Goal: Task Accomplishment & Management: Use online tool/utility

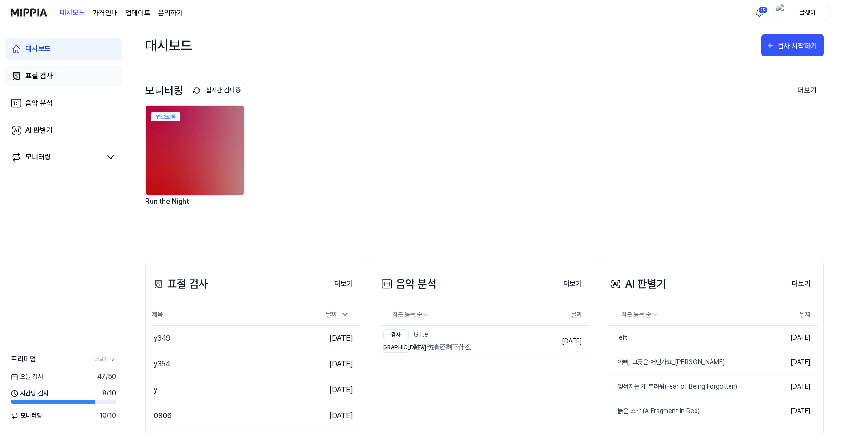
click at [35, 75] on div "표절 검사" at bounding box center [38, 76] width 27 height 11
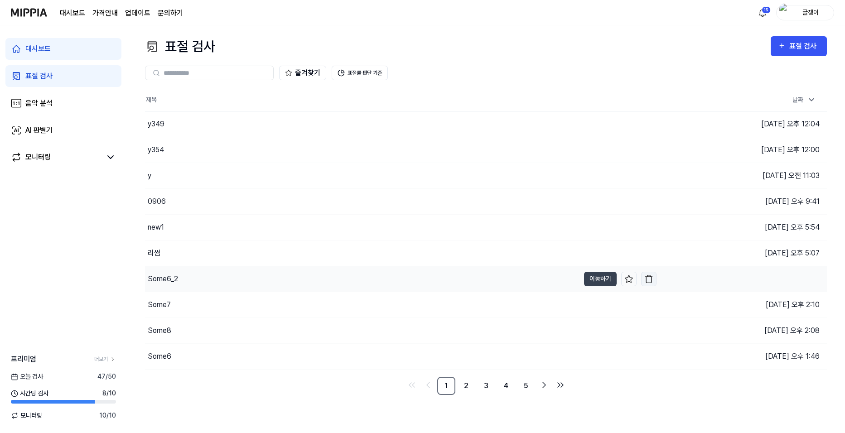
click at [649, 277] on img "button" at bounding box center [649, 279] width 9 height 9
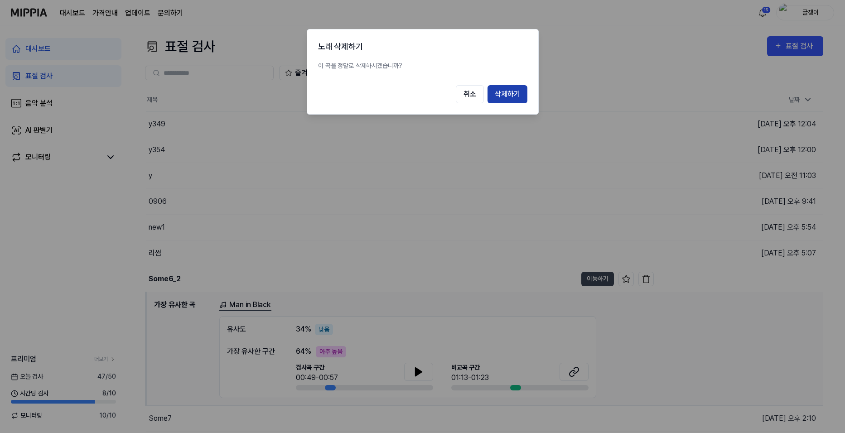
click at [509, 93] on button "삭제하기" at bounding box center [508, 94] width 40 height 18
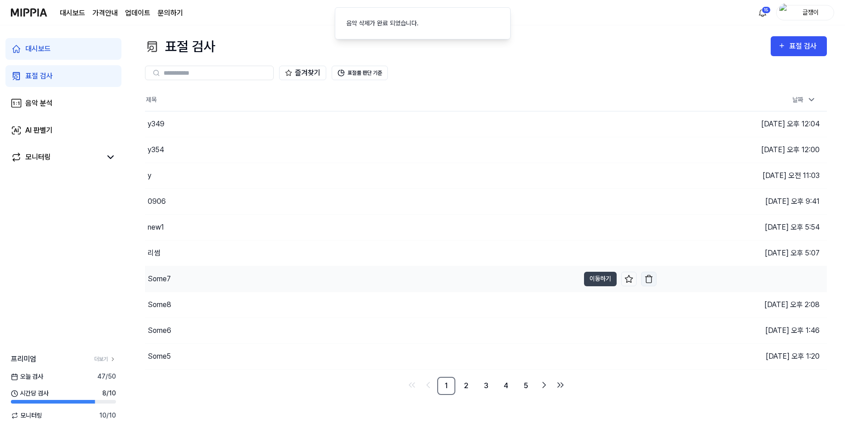
click at [647, 279] on img "button" at bounding box center [649, 279] width 9 height 9
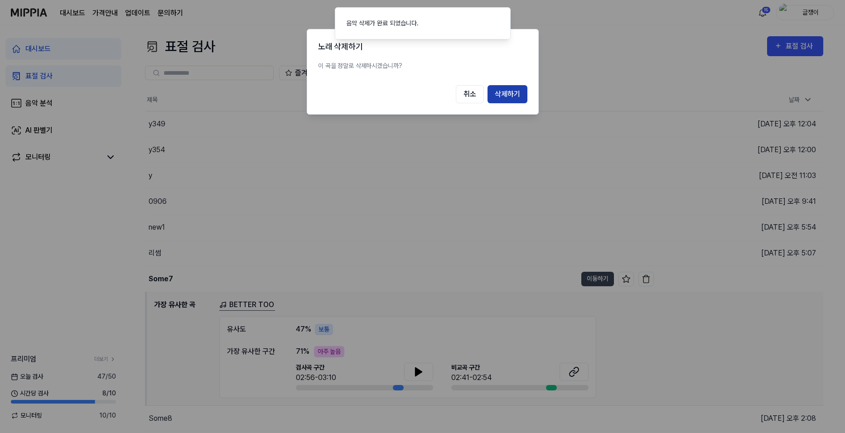
click at [509, 93] on button "삭제하기" at bounding box center [508, 94] width 40 height 18
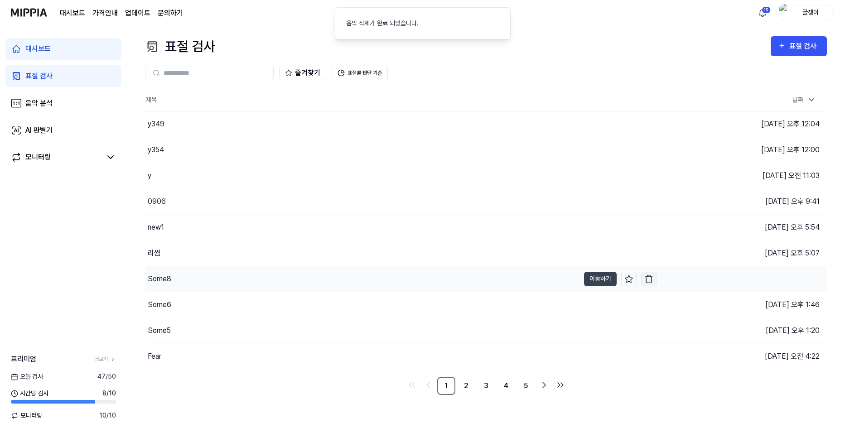
click at [648, 281] on img "button" at bounding box center [649, 279] width 9 height 9
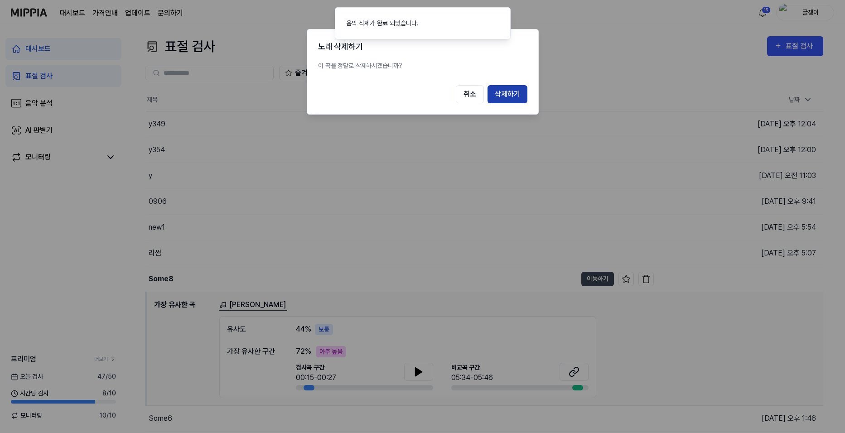
click at [515, 96] on button "삭제하기" at bounding box center [508, 94] width 40 height 18
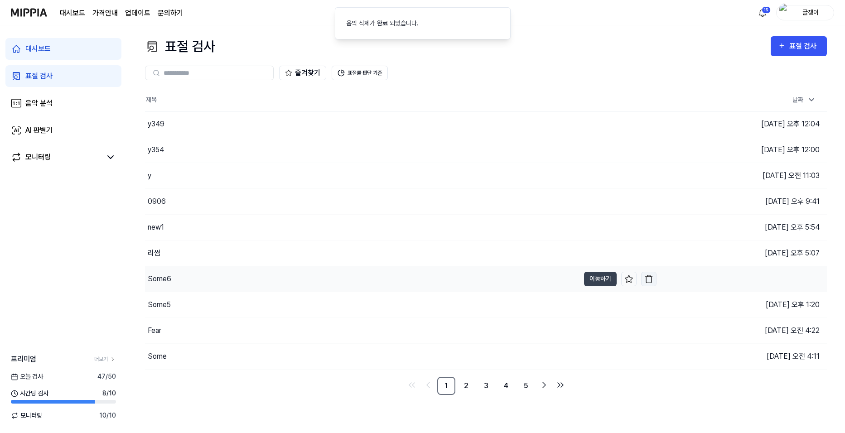
click at [649, 281] on img "button" at bounding box center [649, 279] width 9 height 9
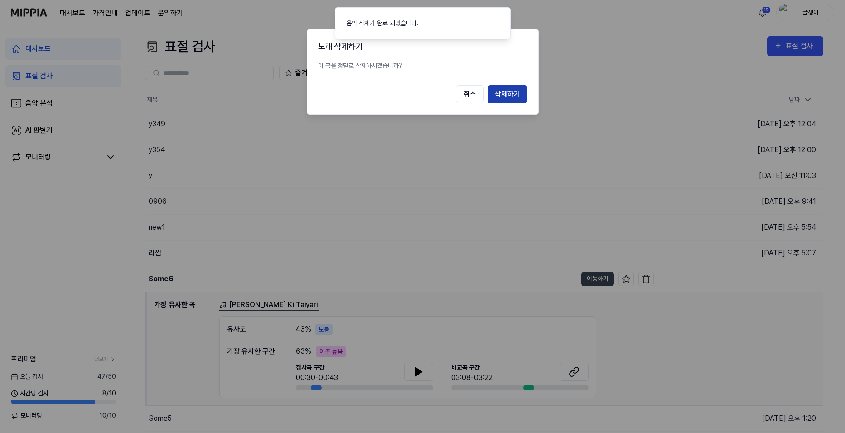
click at [518, 95] on button "삭제하기" at bounding box center [508, 94] width 40 height 18
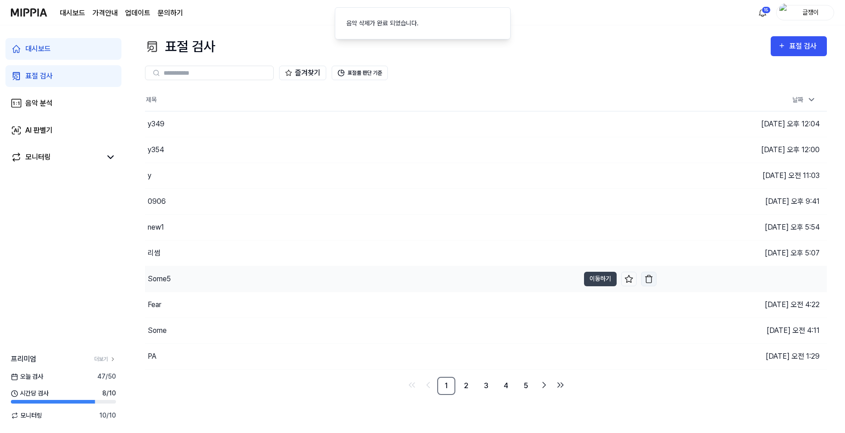
click at [651, 278] on img "button" at bounding box center [649, 279] width 9 height 9
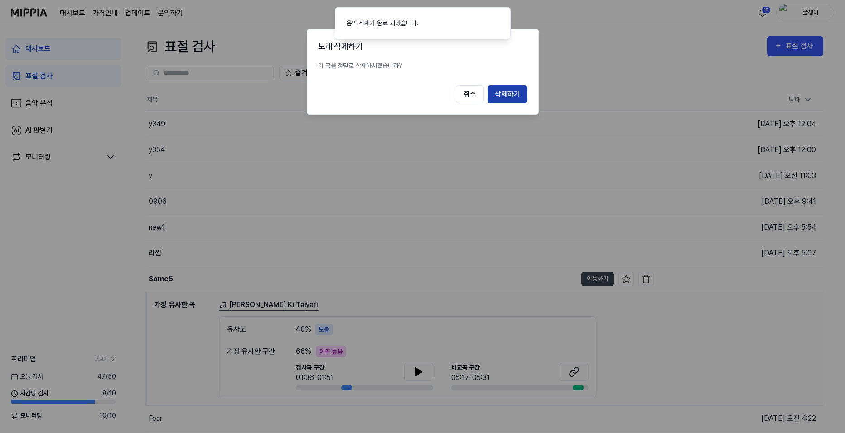
click at [514, 94] on button "삭제하기" at bounding box center [508, 94] width 40 height 18
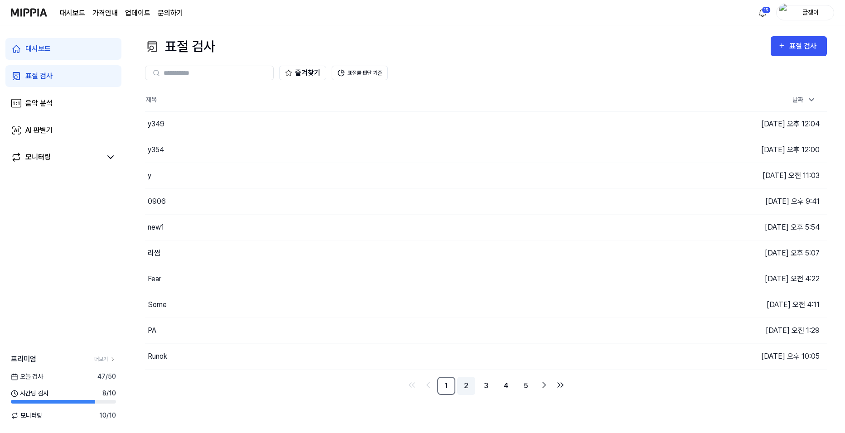
click at [466, 386] on link "2" at bounding box center [466, 386] width 18 height 18
click at [484, 386] on link "3" at bounding box center [486, 386] width 18 height 18
click at [588, 199] on button "이동하기" at bounding box center [600, 201] width 33 height 15
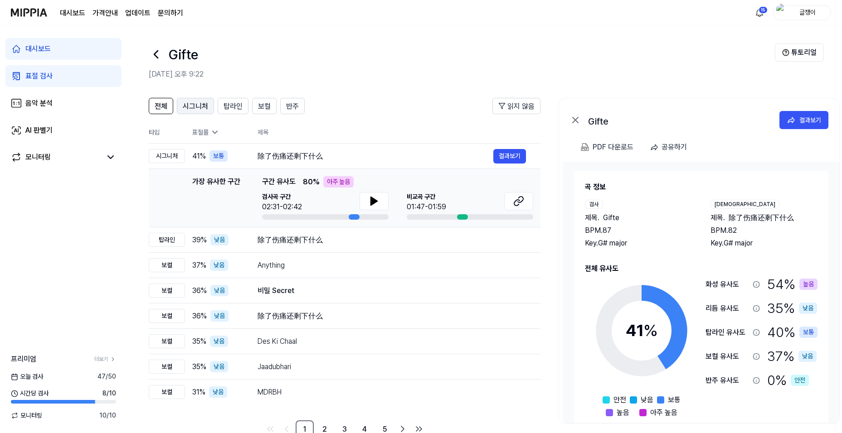
click at [192, 101] on div "시그니처" at bounding box center [195, 106] width 25 height 12
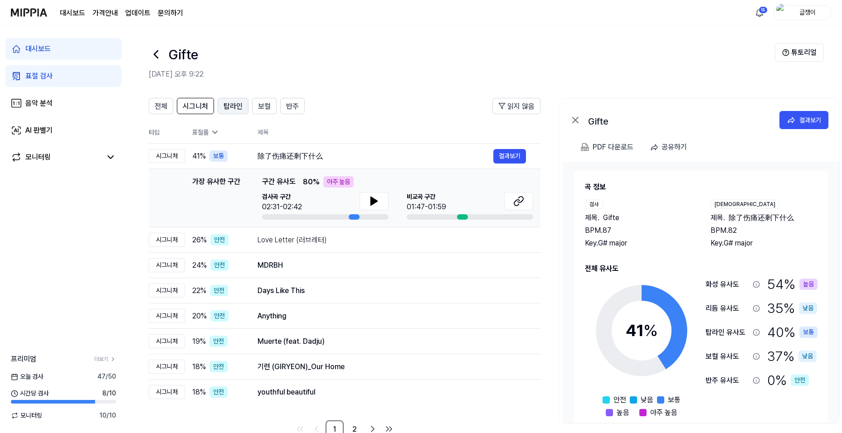
click at [226, 105] on span "탑라인" at bounding box center [232, 106] width 19 height 11
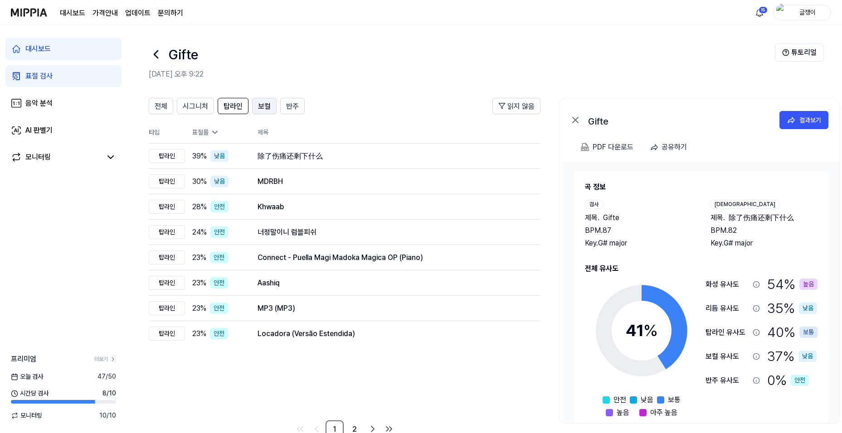
click at [261, 104] on span "보컬" at bounding box center [264, 106] width 13 height 11
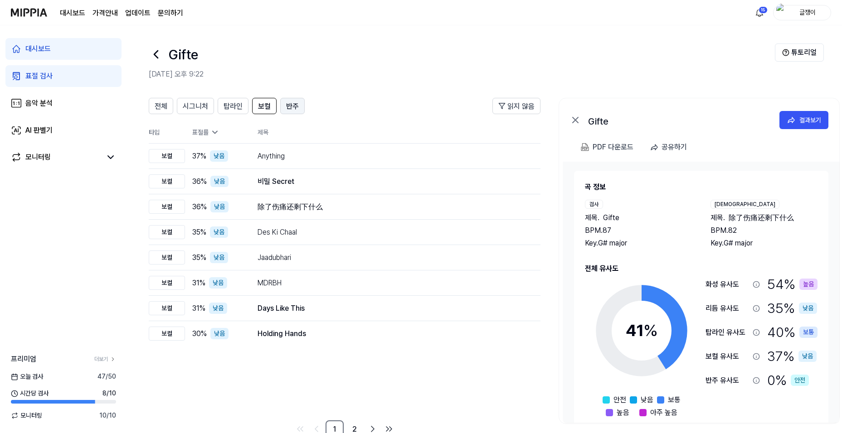
click at [292, 104] on span "반주" at bounding box center [292, 106] width 13 height 11
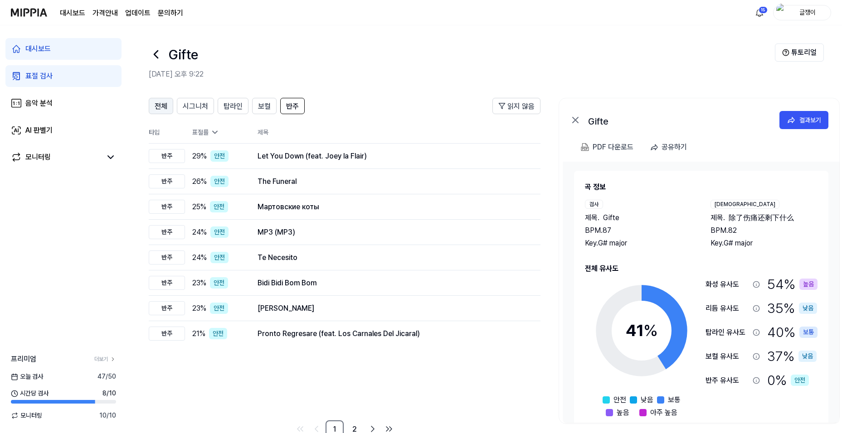
click at [156, 106] on span "전체" at bounding box center [161, 106] width 13 height 11
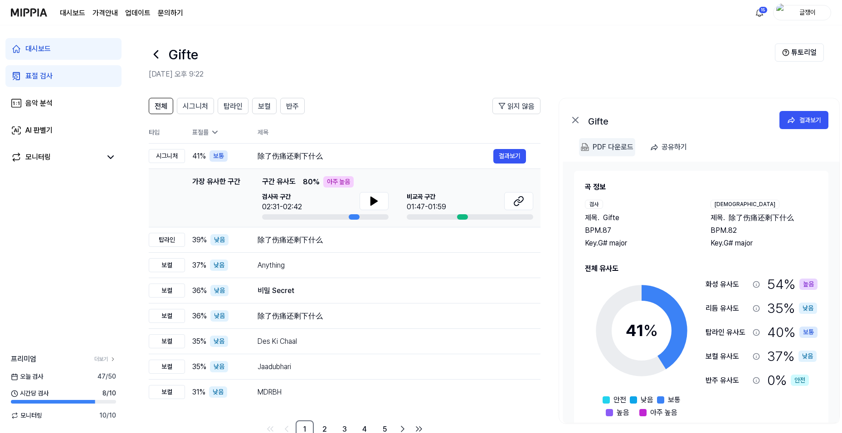
click at [605, 145] on div "PDF 다운로드" at bounding box center [612, 147] width 41 height 12
click at [163, 105] on span "전체" at bounding box center [161, 106] width 13 height 11
click at [165, 109] on span "전체" at bounding box center [161, 106] width 13 height 11
click at [191, 102] on span "시그니처" at bounding box center [195, 106] width 25 height 11
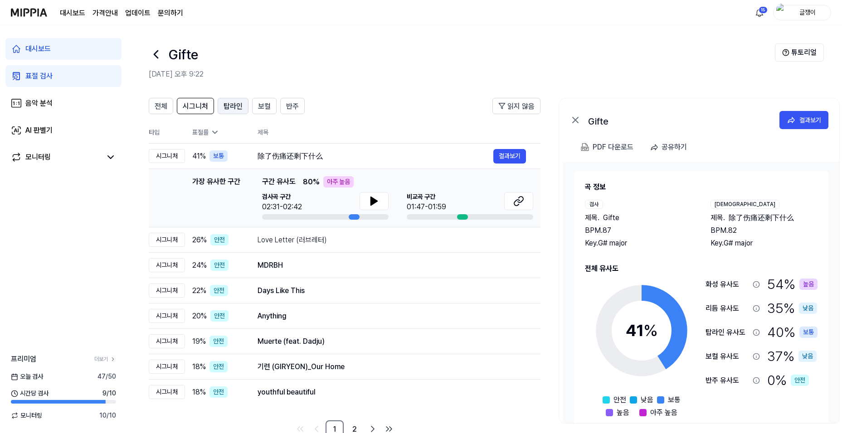
click at [233, 103] on span "탑라인" at bounding box center [232, 106] width 19 height 11
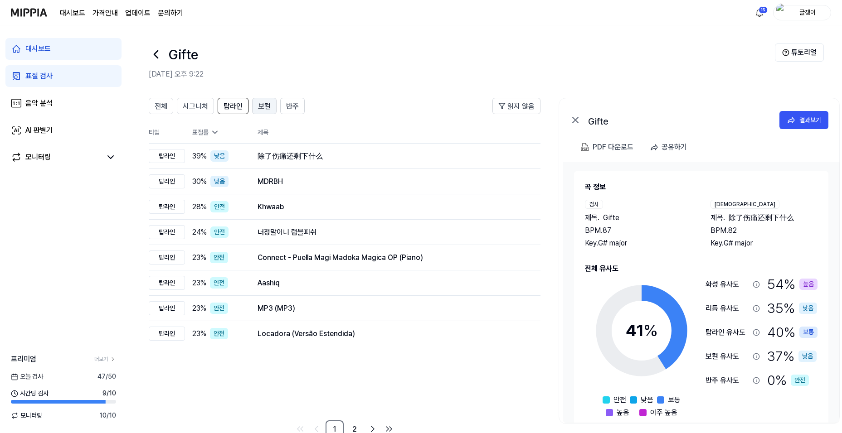
drag, startPoint x: 259, startPoint y: 102, endPoint x: 271, endPoint y: 99, distance: 12.3
click at [259, 102] on span "보컬" at bounding box center [264, 106] width 13 height 11
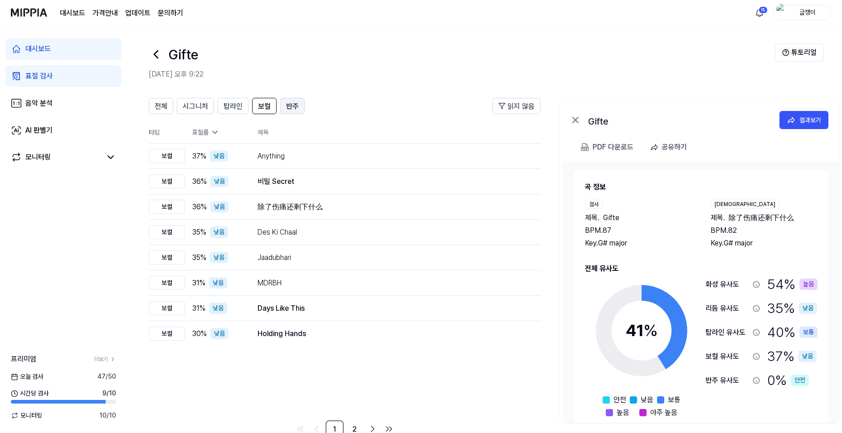
click at [289, 100] on button "반주" at bounding box center [292, 106] width 24 height 16
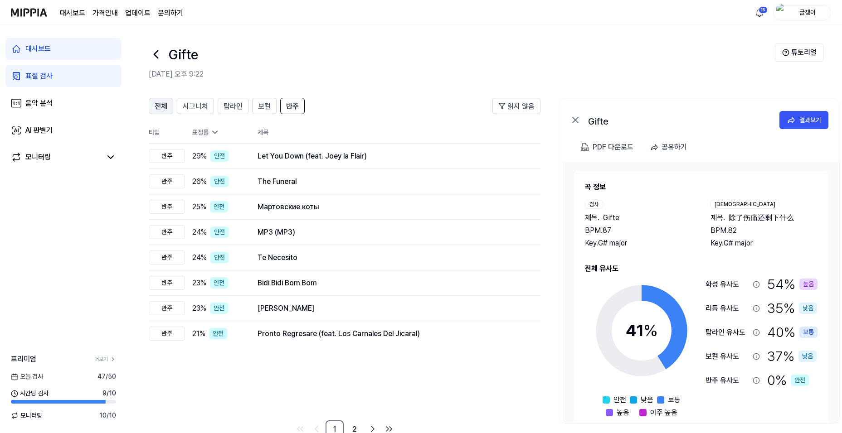
click at [159, 109] on span "전체" at bounding box center [161, 106] width 13 height 11
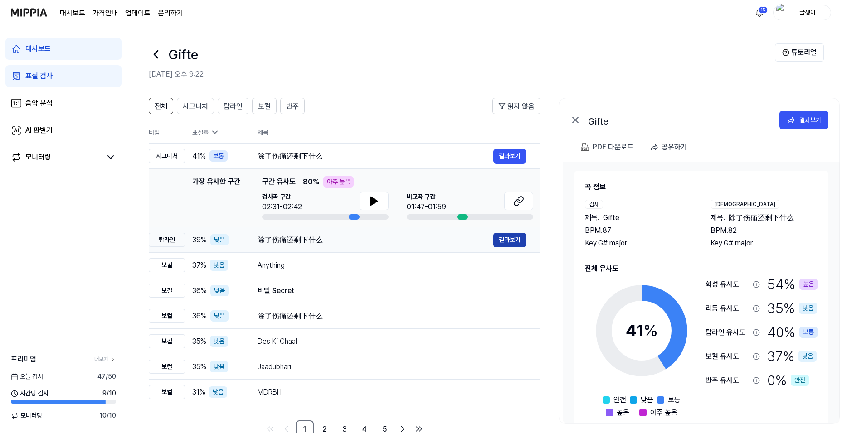
click at [500, 239] on button "결과보기" at bounding box center [509, 240] width 33 height 15
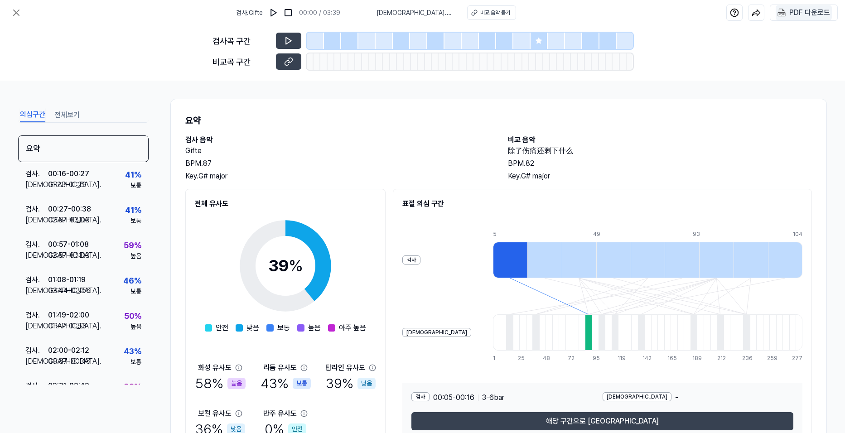
click at [801, 13] on div "PDF 다운로드" at bounding box center [810, 13] width 41 height 12
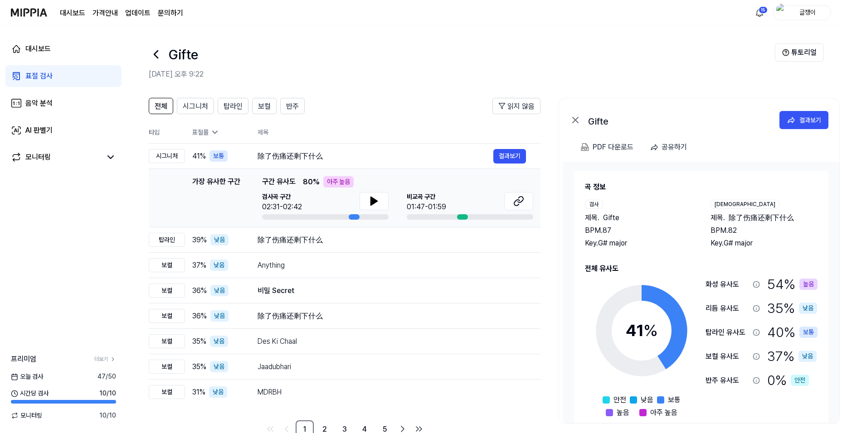
click at [46, 74] on div "표절 검사" at bounding box center [38, 76] width 27 height 11
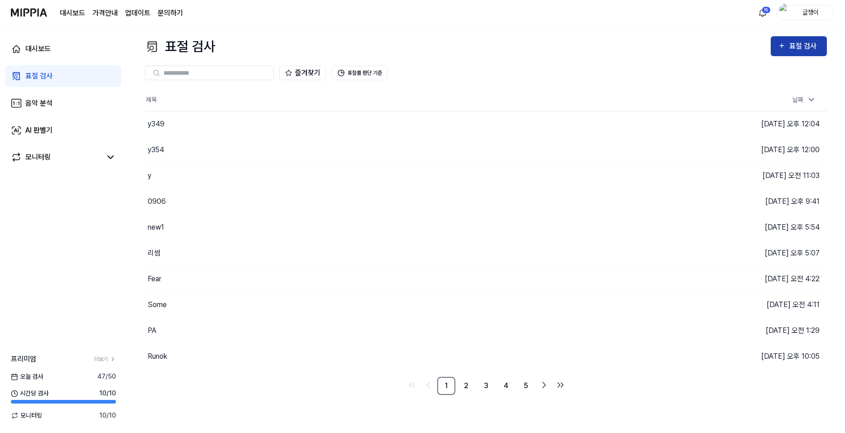
click at [802, 50] on div "표절 검사" at bounding box center [805, 46] width 30 height 12
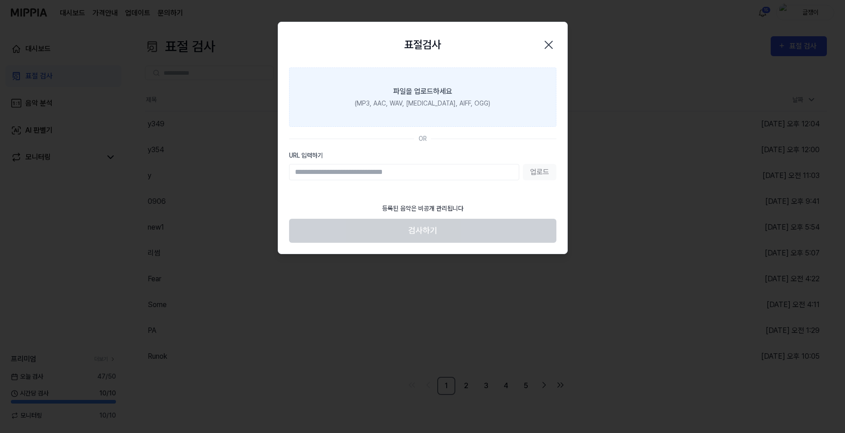
click at [428, 97] on div "파일을 업로드하세요" at bounding box center [422, 91] width 59 height 11
click at [0, 0] on input "파일을 업로드하세요 (MP3, AAC, WAV, [MEDICAL_DATA], AIFF, OGG)" at bounding box center [0, 0] width 0 height 0
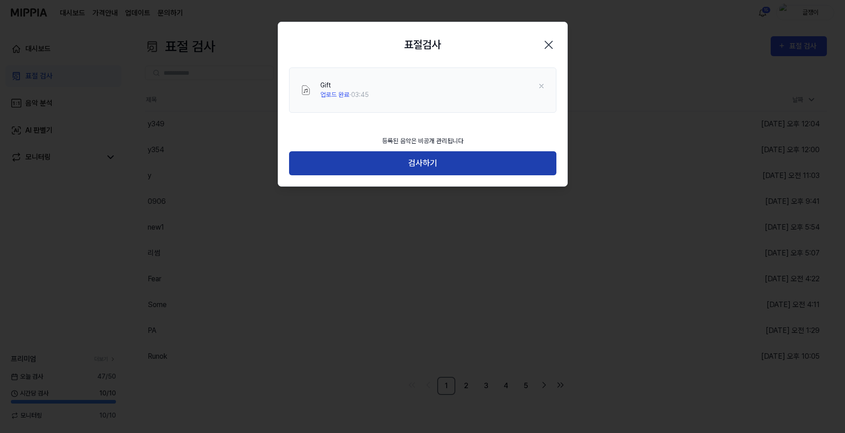
click at [428, 160] on button "검사하기" at bounding box center [422, 163] width 267 height 24
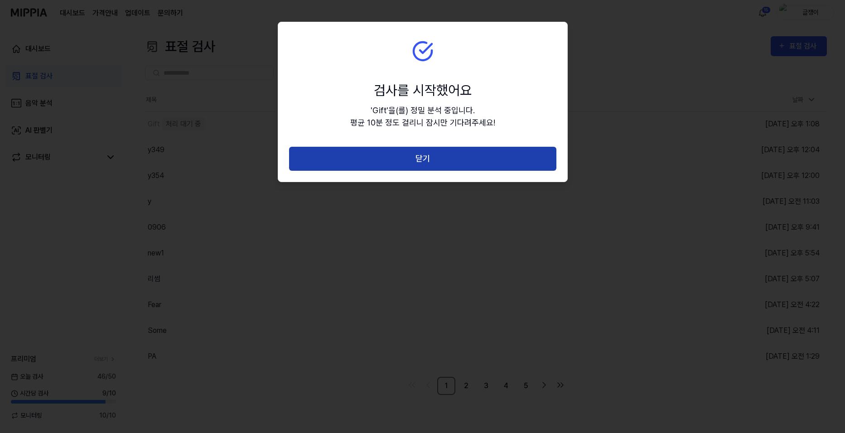
click at [426, 154] on button "닫기" at bounding box center [422, 159] width 267 height 24
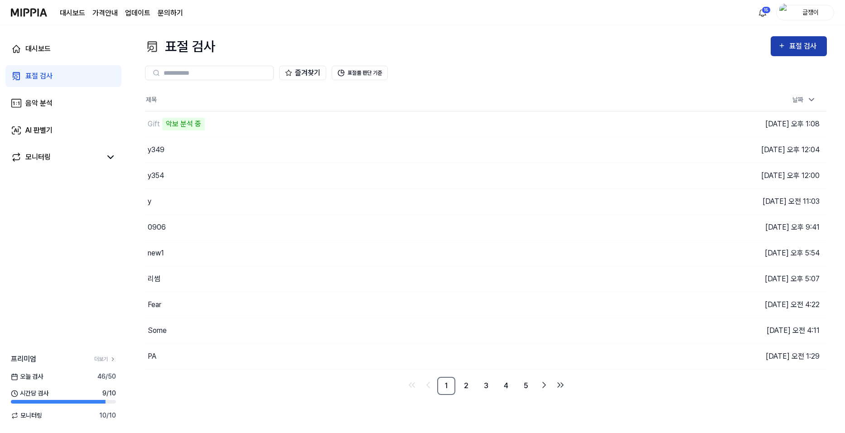
click at [795, 47] on div "표절 검사" at bounding box center [805, 46] width 30 height 12
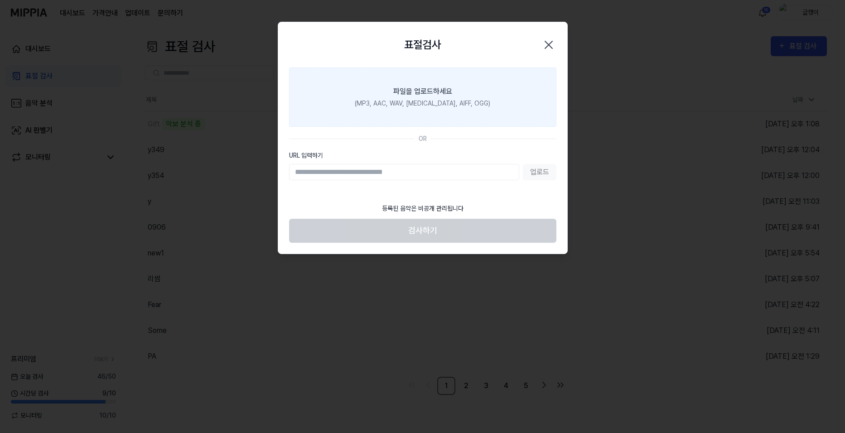
click at [437, 97] on label "파일을 업로드하세요 (MP3, AAC, WAV, [MEDICAL_DATA], AIFF, OGG)" at bounding box center [422, 97] width 267 height 59
click at [0, 0] on input "파일을 업로드하세요 (MP3, AAC, WAV, [MEDICAL_DATA], AIFF, OGG)" at bounding box center [0, 0] width 0 height 0
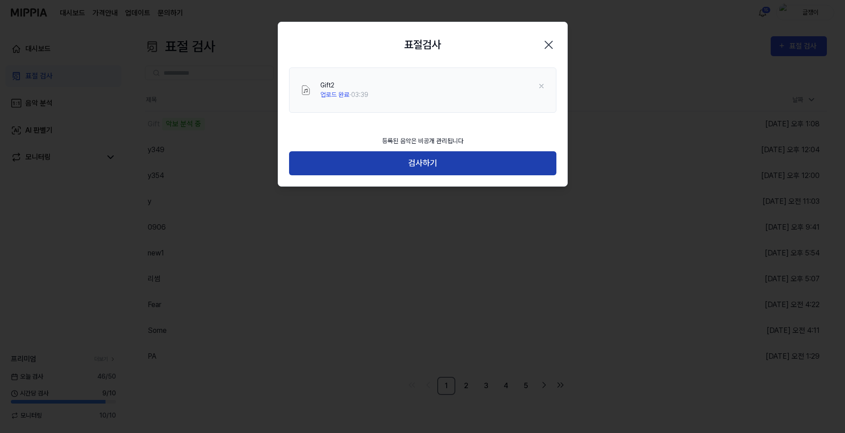
click at [423, 162] on button "검사하기" at bounding box center [422, 163] width 267 height 24
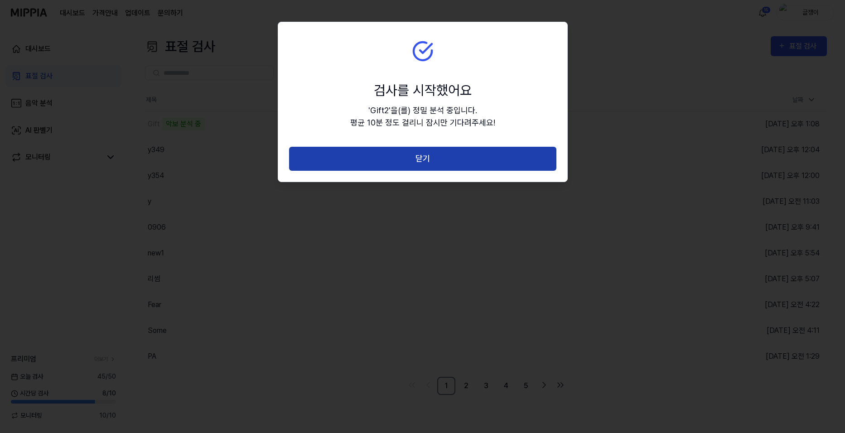
click at [429, 157] on button "닫기" at bounding box center [422, 159] width 267 height 24
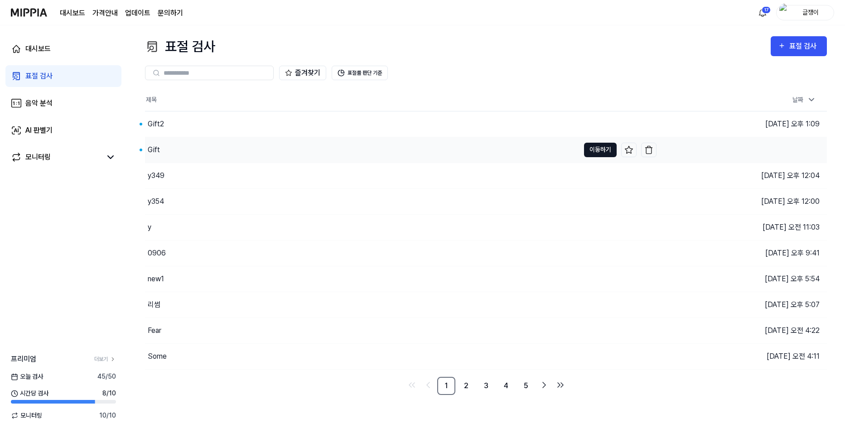
click at [593, 146] on button "이동하기" at bounding box center [600, 150] width 33 height 15
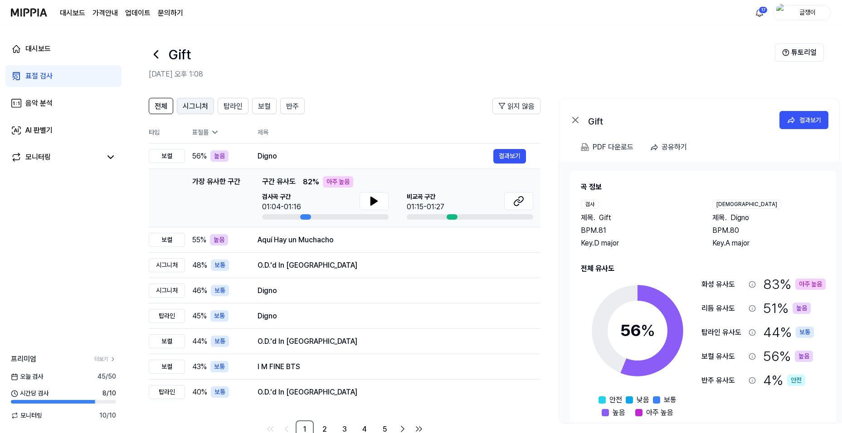
click at [194, 106] on span "시그니처" at bounding box center [195, 106] width 25 height 11
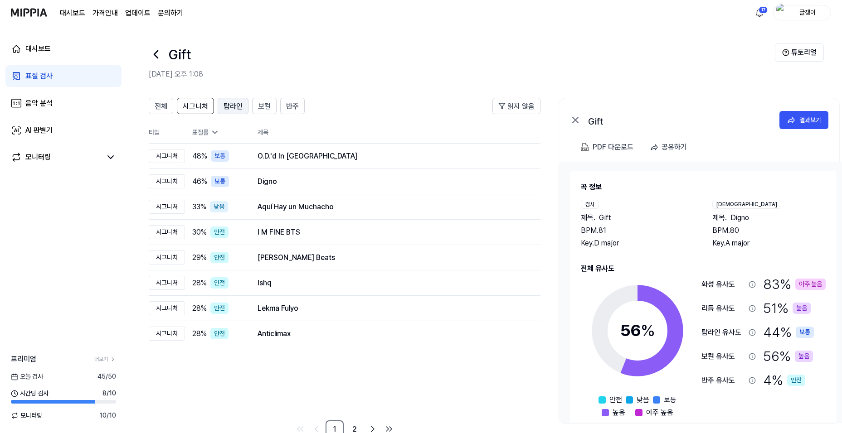
click at [231, 107] on span "탑라인" at bounding box center [232, 106] width 19 height 11
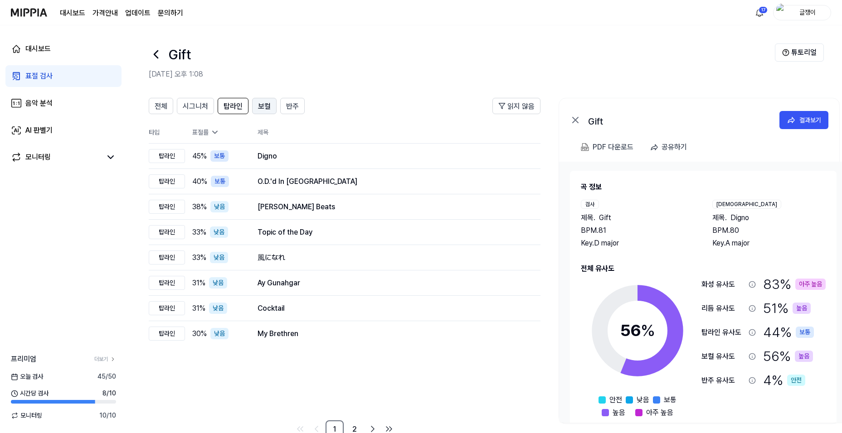
click at [268, 103] on span "보컬" at bounding box center [264, 106] width 13 height 11
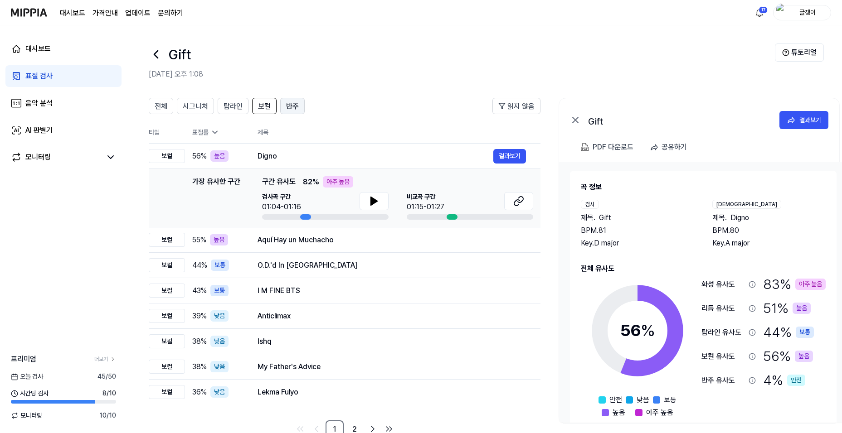
click at [292, 103] on span "반주" at bounding box center [292, 106] width 13 height 11
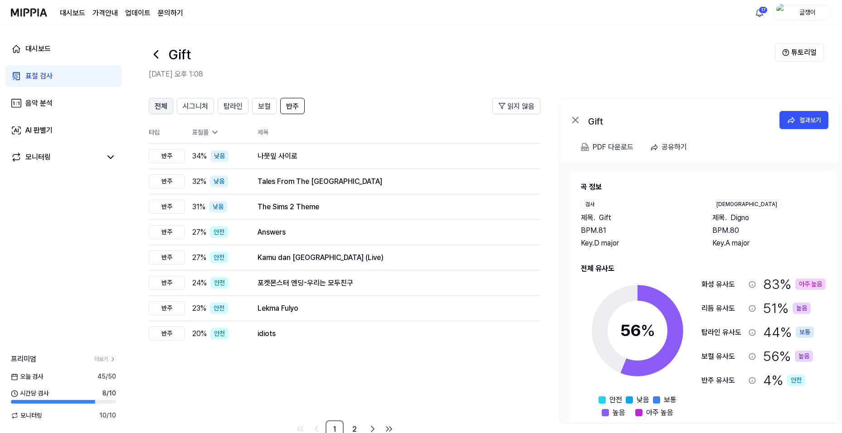
click at [158, 105] on span "전체" at bounding box center [161, 106] width 13 height 11
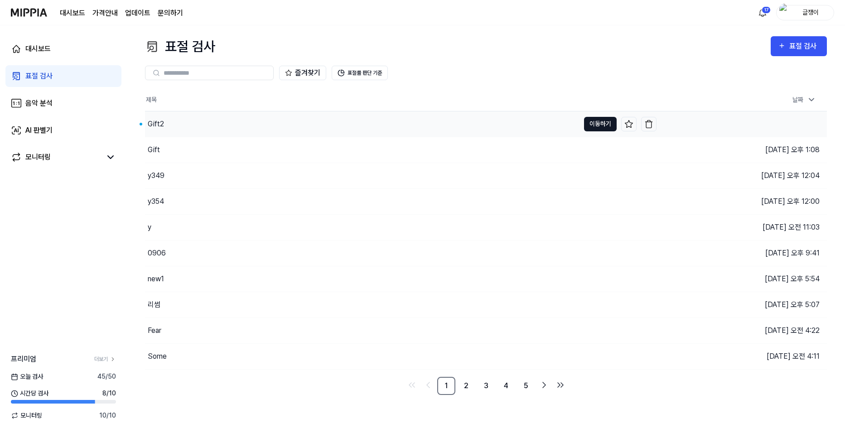
click at [588, 120] on button "이동하기" at bounding box center [600, 124] width 33 height 15
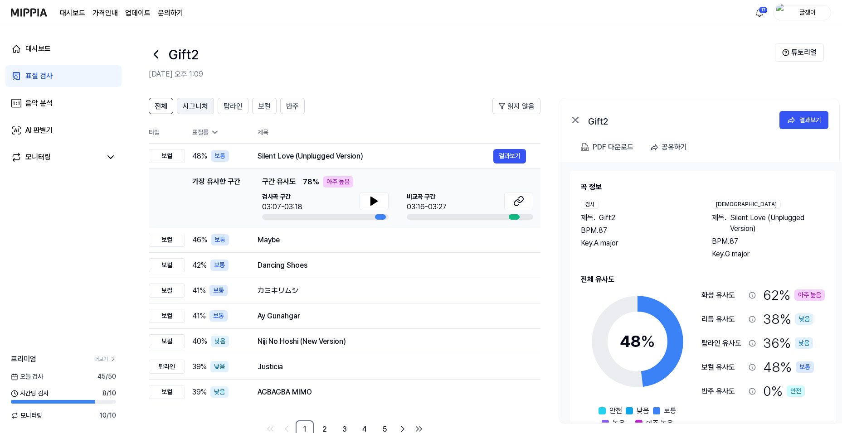
click at [189, 105] on span "시그니처" at bounding box center [195, 106] width 25 height 11
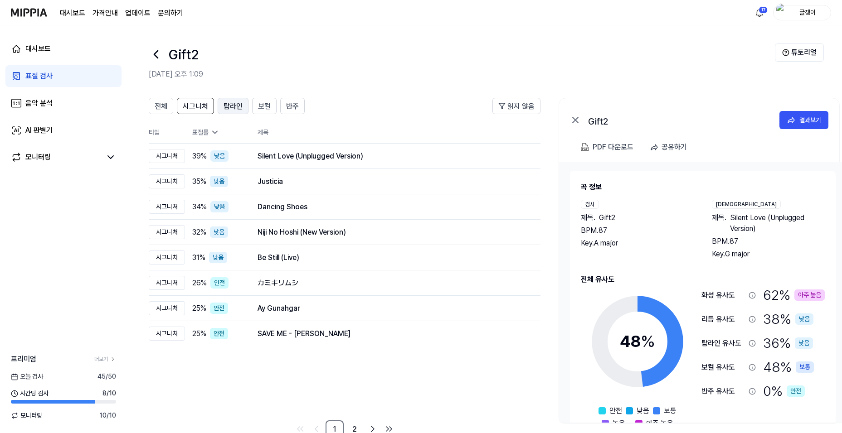
drag, startPoint x: 228, startPoint y: 107, endPoint x: 236, endPoint y: 107, distance: 8.2
click at [228, 107] on span "탑라인" at bounding box center [232, 106] width 19 height 11
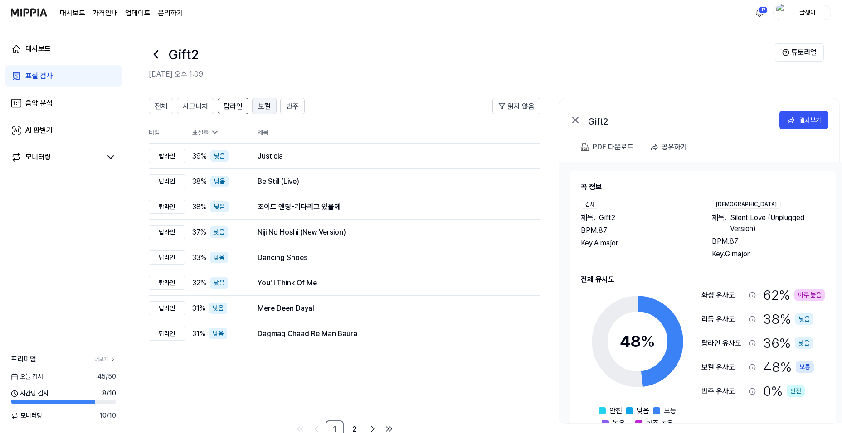
click at [261, 103] on span "보컬" at bounding box center [264, 106] width 13 height 11
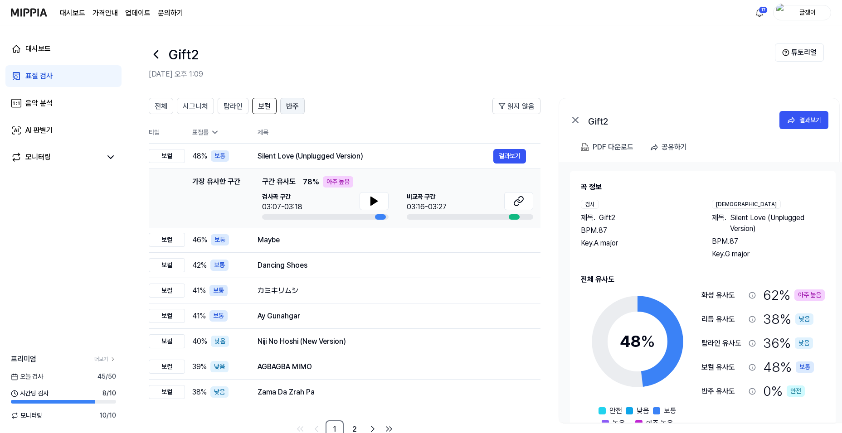
click at [298, 103] on button "반주" at bounding box center [292, 106] width 24 height 16
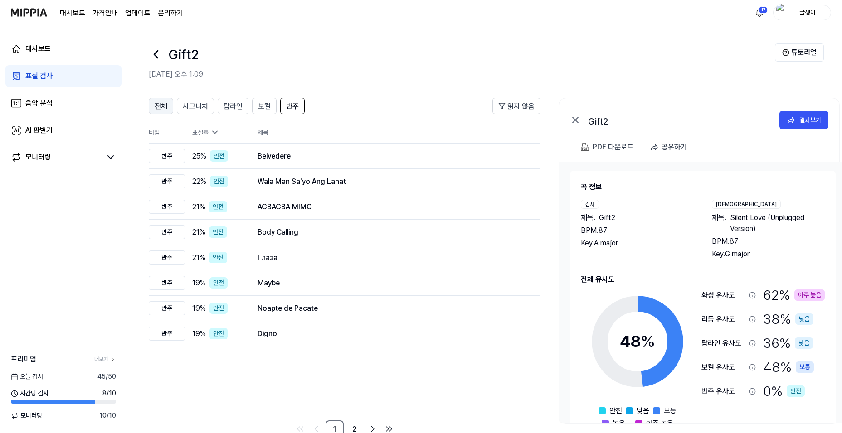
click at [158, 107] on span "전체" at bounding box center [161, 106] width 13 height 11
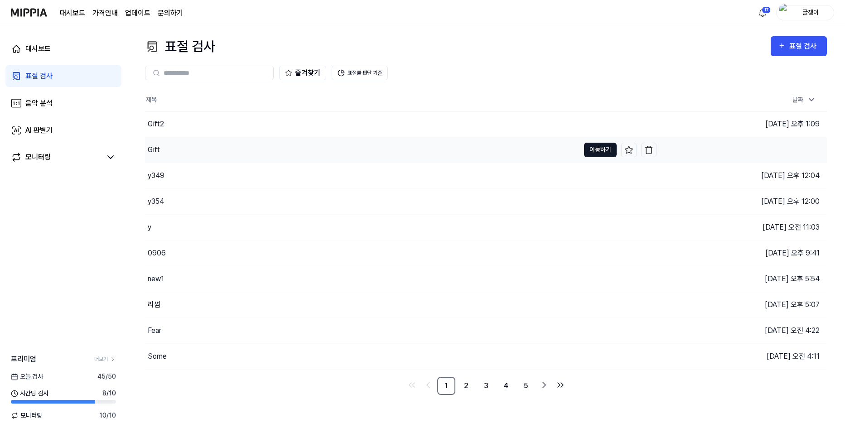
click at [597, 151] on button "이동하기" at bounding box center [600, 150] width 33 height 15
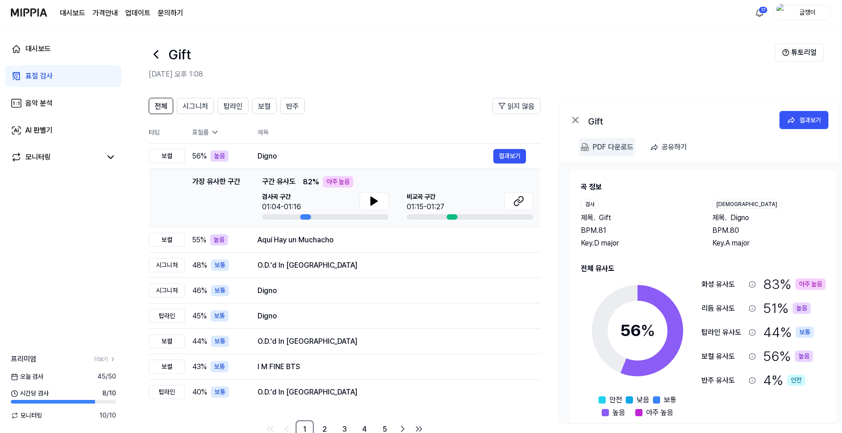
click at [616, 149] on div "PDF 다운로드" at bounding box center [612, 147] width 41 height 12
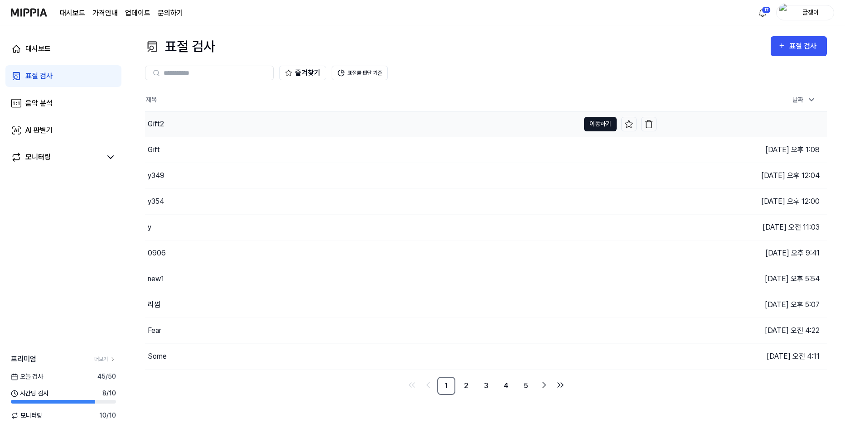
click at [598, 124] on button "이동하기" at bounding box center [600, 124] width 33 height 15
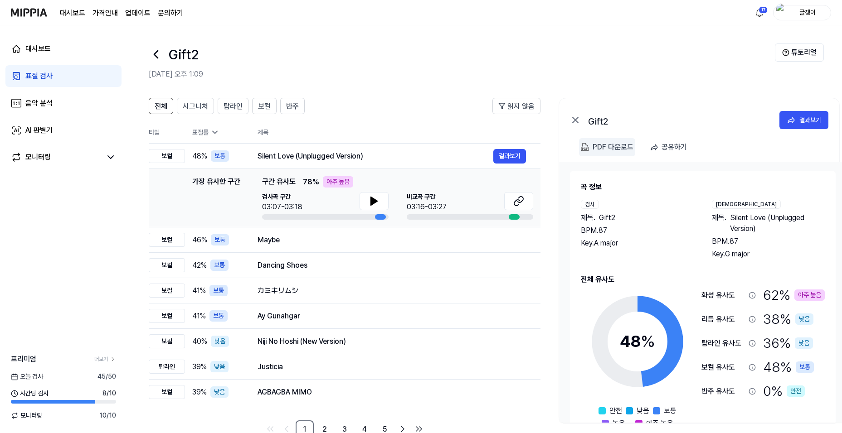
click at [605, 143] on div "PDF 다운로드" at bounding box center [612, 147] width 41 height 12
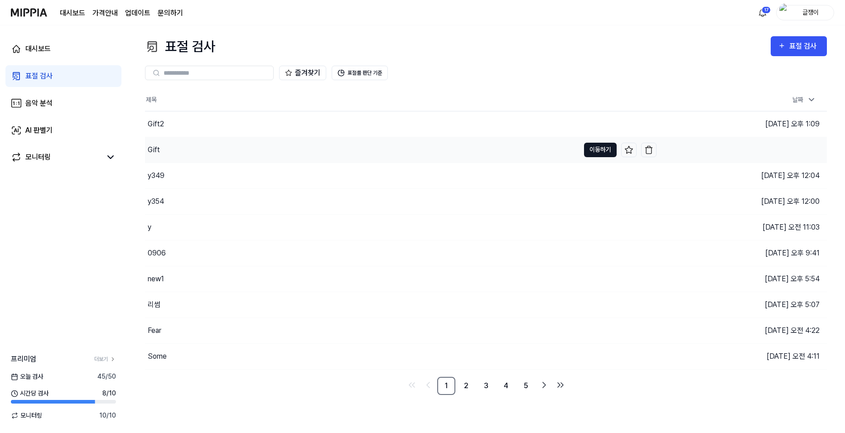
click at [596, 150] on button "이동하기" at bounding box center [600, 150] width 33 height 15
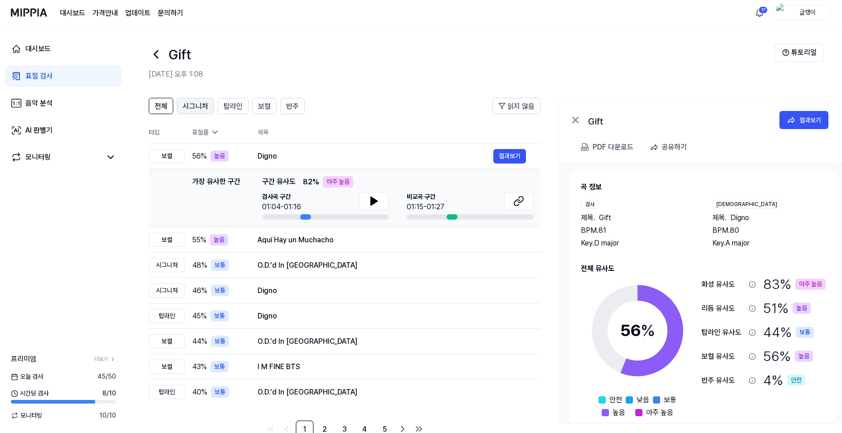
click at [197, 105] on span "시그니처" at bounding box center [195, 106] width 25 height 11
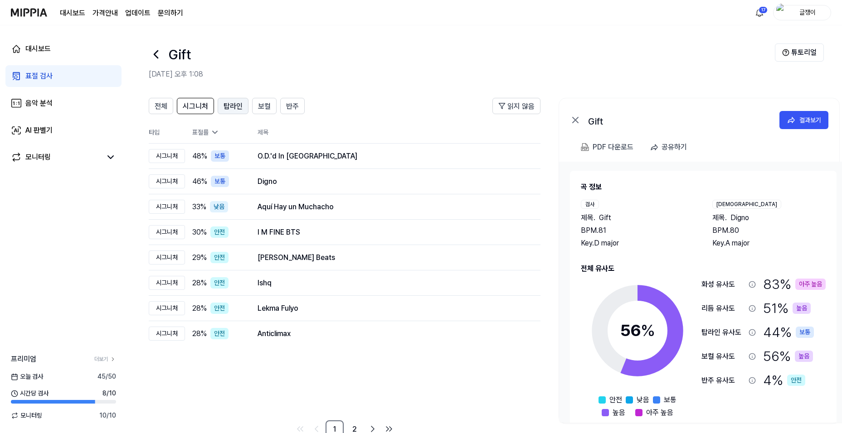
click at [234, 102] on span "탑라인" at bounding box center [232, 106] width 19 height 11
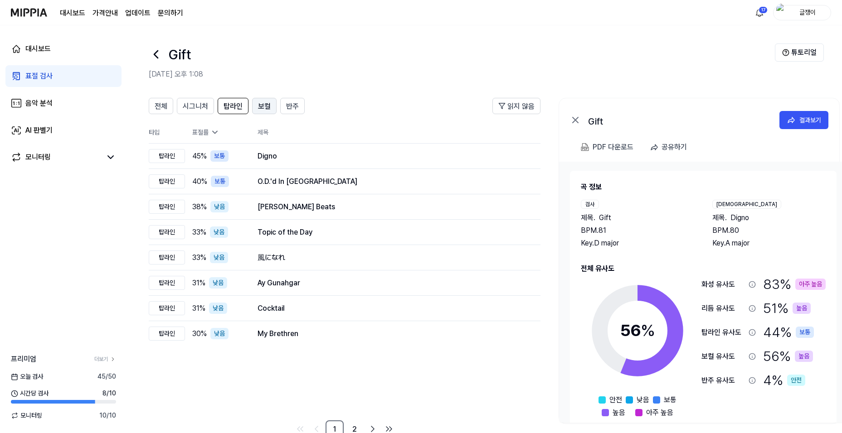
click at [262, 104] on span "보컬" at bounding box center [264, 106] width 13 height 11
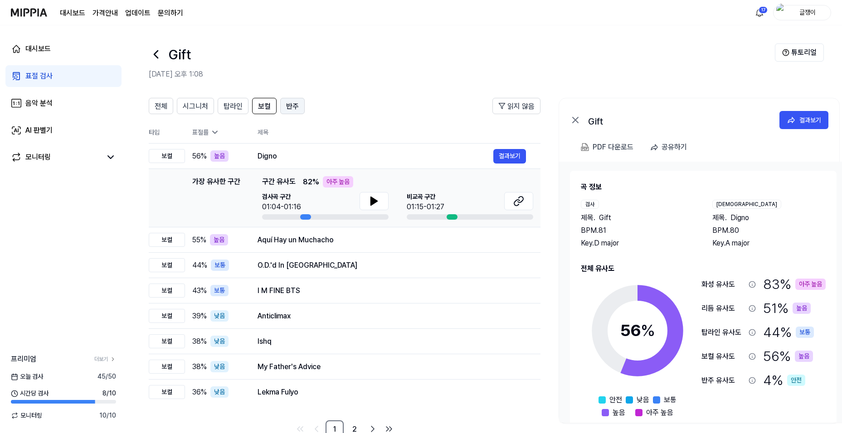
click at [291, 104] on span "반주" at bounding box center [292, 106] width 13 height 11
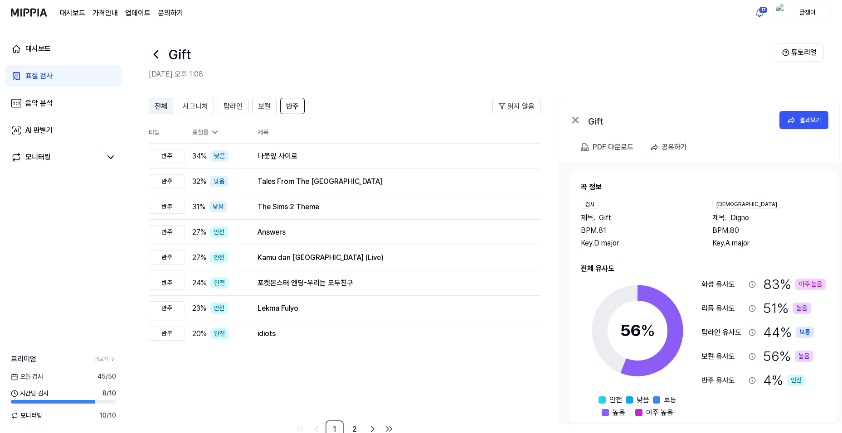
click at [157, 106] on span "전체" at bounding box center [161, 106] width 13 height 11
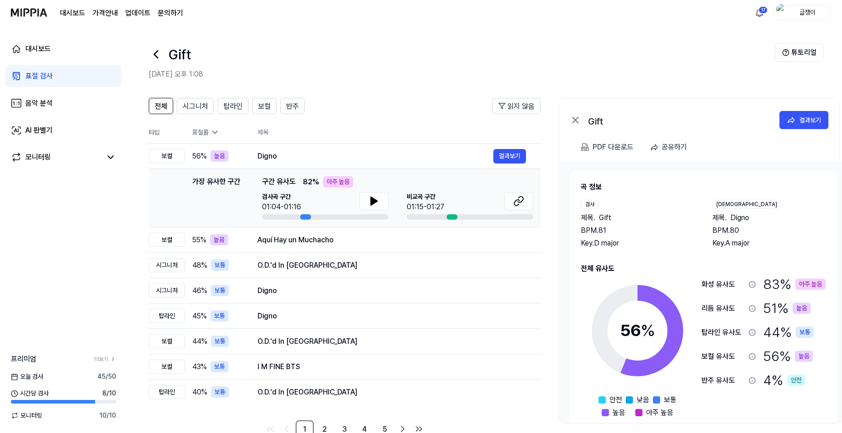
click at [29, 74] on div "표절 검사" at bounding box center [38, 76] width 27 height 11
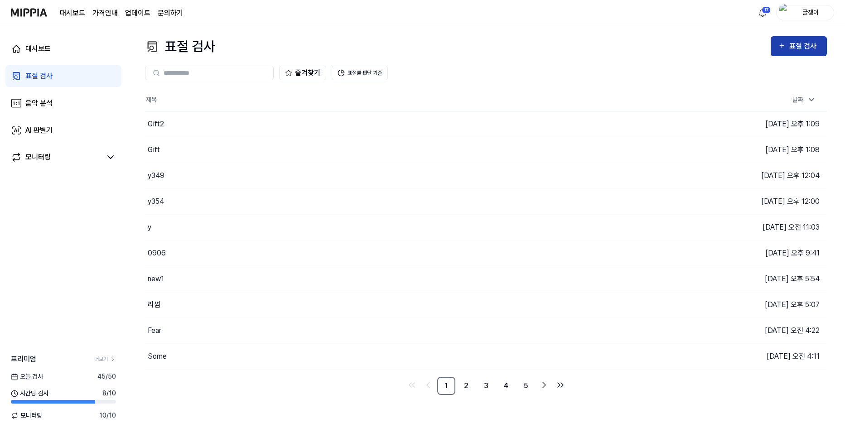
click at [806, 43] on div "표절 검사" at bounding box center [805, 46] width 30 height 12
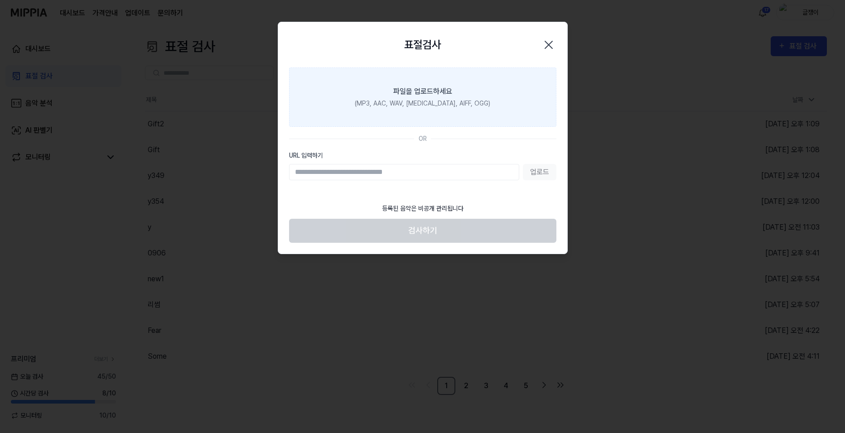
click at [429, 94] on div "파일을 업로드하세요" at bounding box center [422, 91] width 59 height 11
click at [0, 0] on input "파일을 업로드하세요 (MP3, AAC, WAV, [MEDICAL_DATA], AIFF, OGG)" at bounding box center [0, 0] width 0 height 0
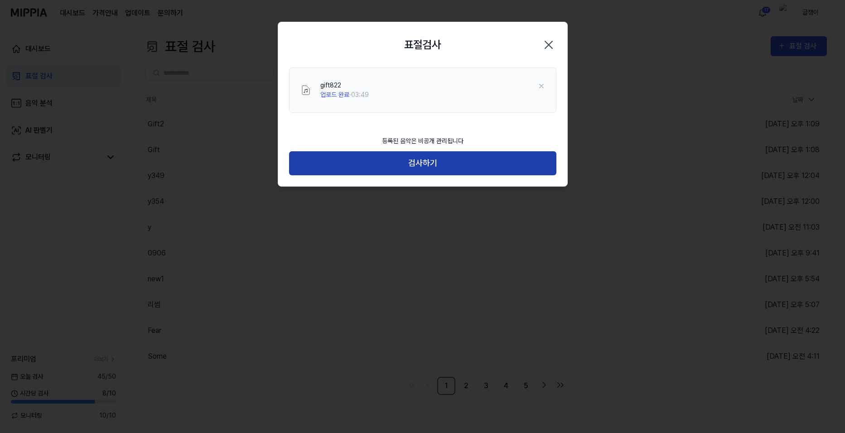
click at [431, 163] on button "검사하기" at bounding box center [422, 163] width 267 height 24
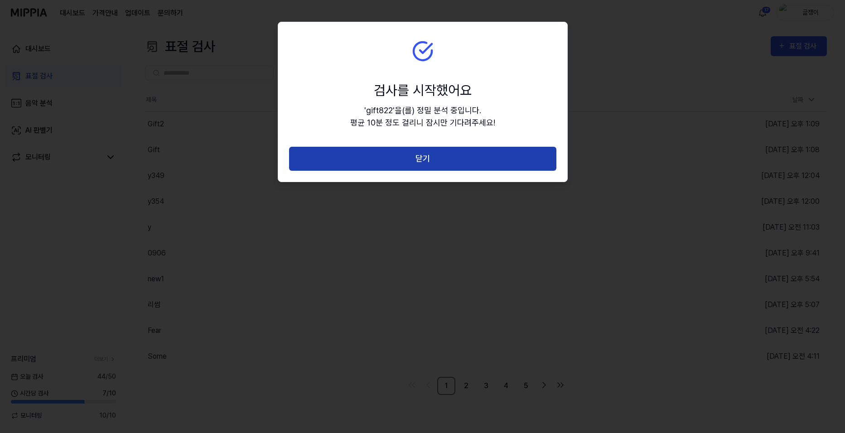
click at [425, 159] on button "닫기" at bounding box center [422, 159] width 267 height 24
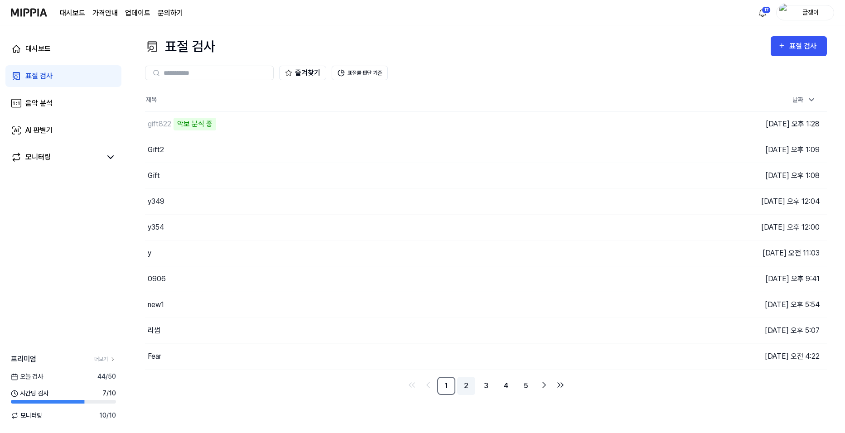
click at [466, 383] on link "2" at bounding box center [466, 386] width 18 height 18
click at [481, 386] on link "3" at bounding box center [486, 386] width 18 height 18
click at [503, 387] on link "4" at bounding box center [506, 386] width 18 height 18
click at [524, 389] on link "5" at bounding box center [526, 386] width 18 height 18
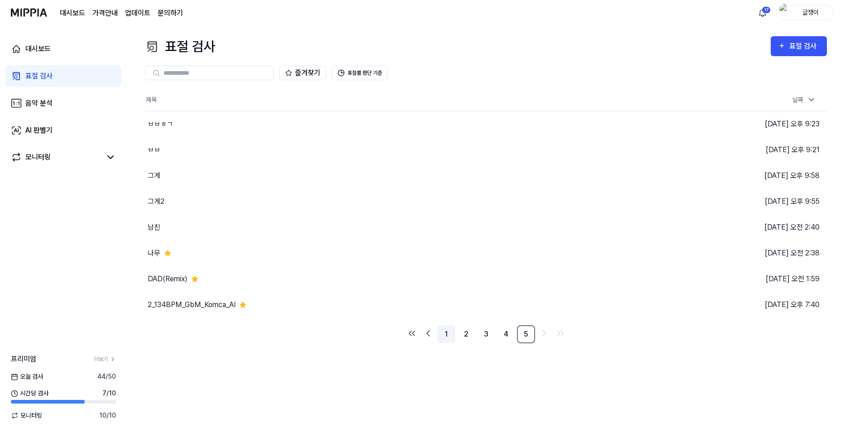
click at [445, 336] on link "1" at bounding box center [446, 334] width 18 height 18
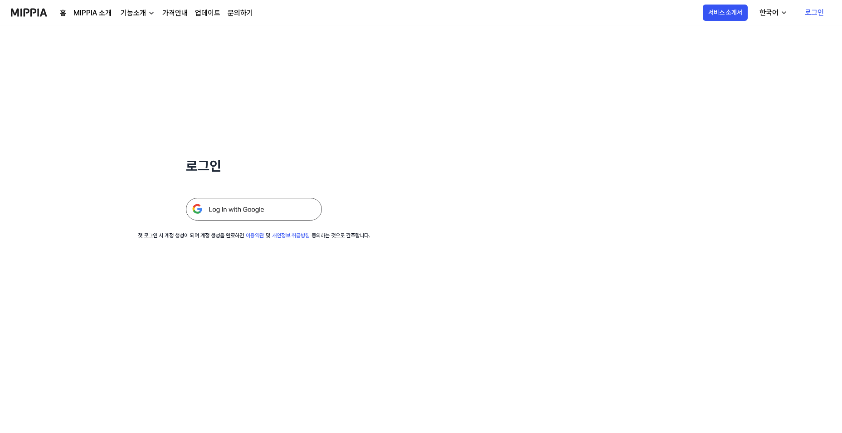
click at [272, 201] on img at bounding box center [254, 209] width 136 height 23
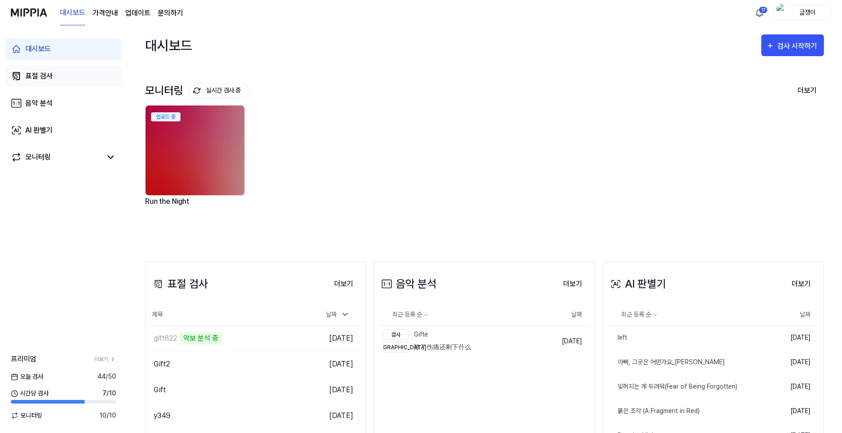
click at [39, 76] on div "표절 검사" at bounding box center [38, 76] width 27 height 11
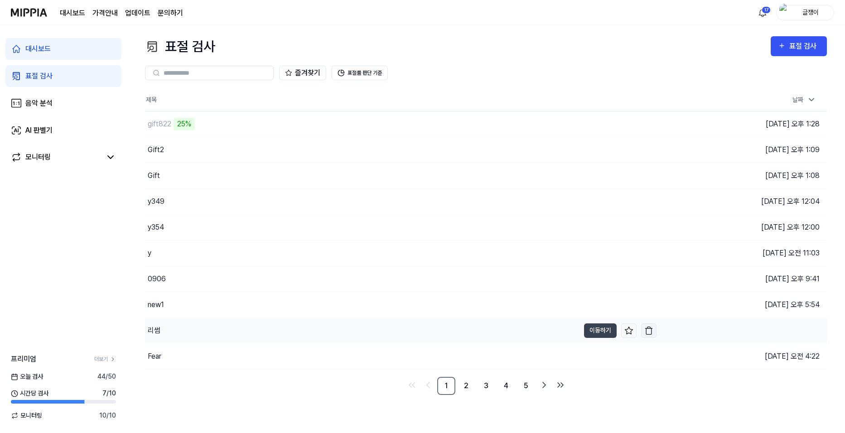
click at [651, 330] on img "button" at bounding box center [649, 330] width 9 height 9
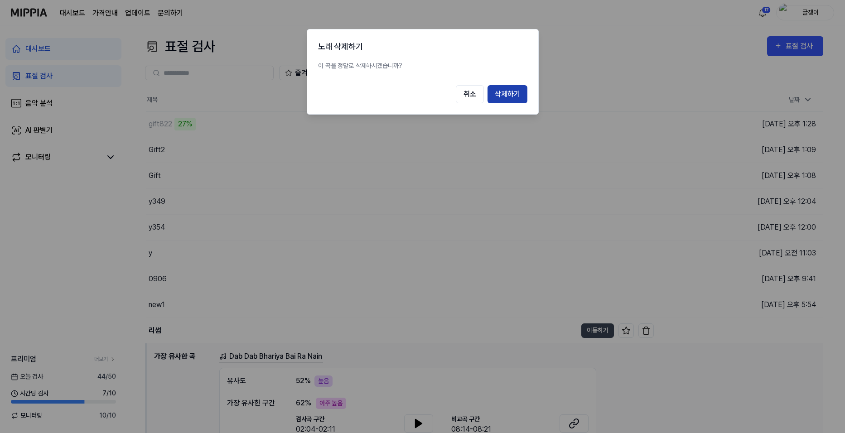
click at [497, 94] on button "삭제하기" at bounding box center [508, 94] width 40 height 18
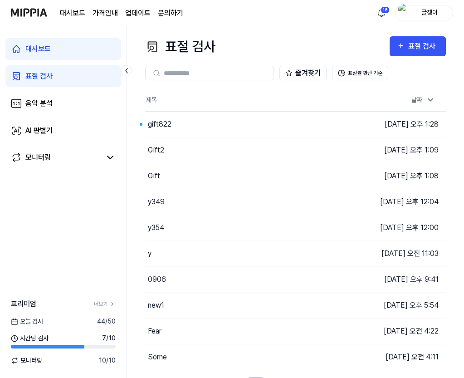
click at [51, 215] on div "대시보드 표절 검사 음악 분석 AI 판별기 모니터링 프리미엄 더보기 오늘 검사 44 / 50 시간당 검사 7 / 10 모니터링 10 / 10" at bounding box center [63, 201] width 127 height 352
click at [298, 121] on button "이동하기" at bounding box center [314, 124] width 33 height 15
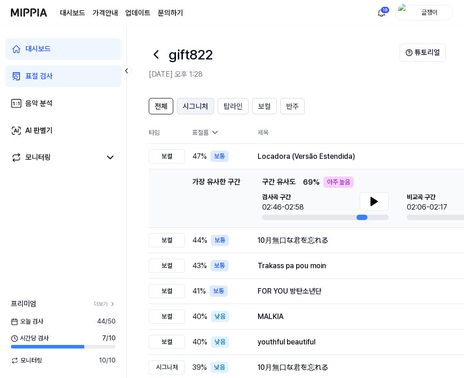
click at [192, 108] on span "시그니처" at bounding box center [195, 106] width 25 height 11
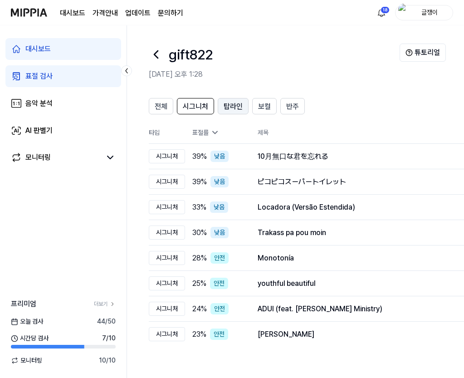
click at [234, 104] on span "탑라인" at bounding box center [232, 106] width 19 height 11
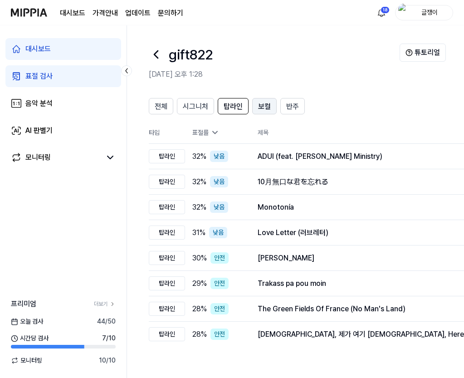
click at [259, 104] on span "보컬" at bounding box center [264, 106] width 13 height 11
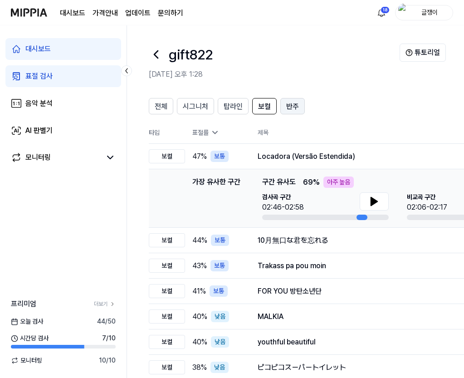
click at [290, 104] on span "반주" at bounding box center [292, 106] width 13 height 11
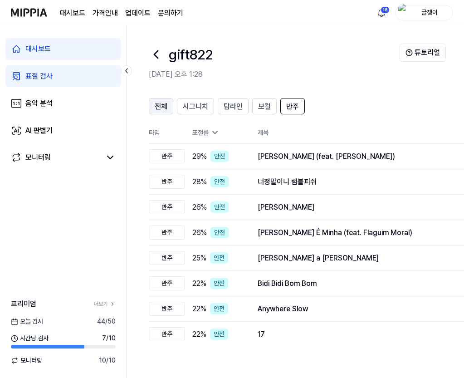
click at [162, 108] on span "전체" at bounding box center [161, 106] width 13 height 11
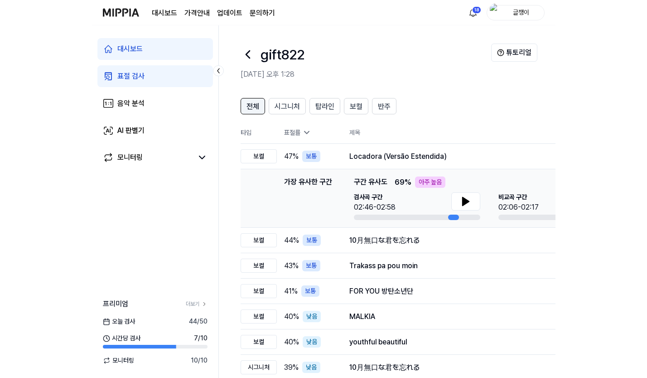
scroll to position [0, 0]
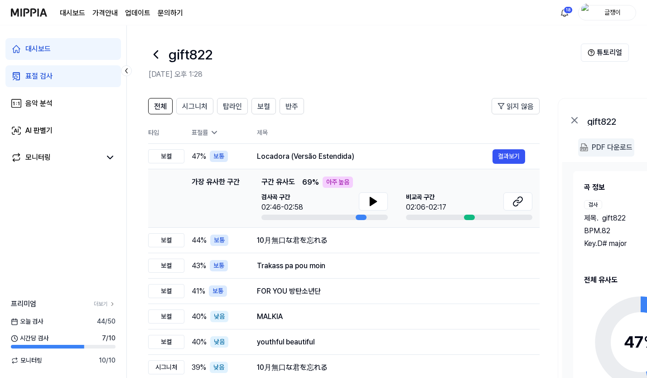
click at [604, 146] on div "PDF 다운로드" at bounding box center [612, 147] width 41 height 12
click at [499, 289] on button "결과보기" at bounding box center [508, 291] width 33 height 15
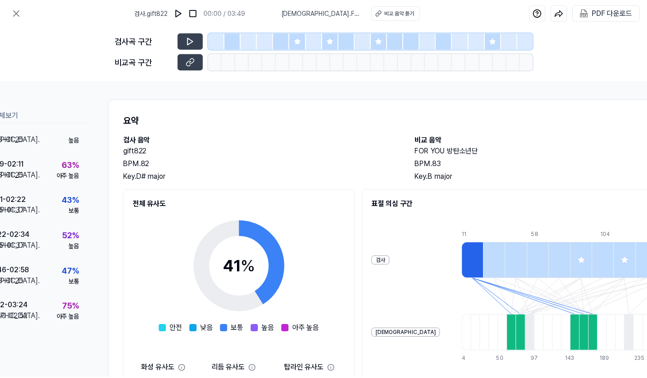
scroll to position [0, 140]
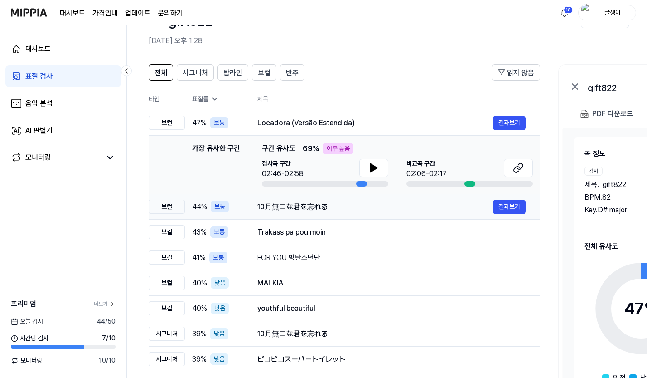
scroll to position [79, 0]
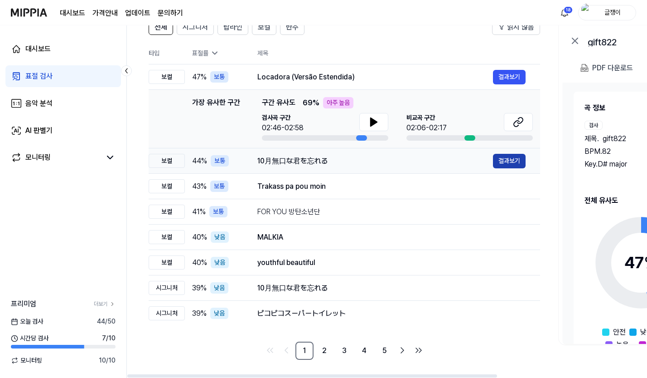
click at [505, 159] on button "결과보기" at bounding box center [509, 161] width 33 height 15
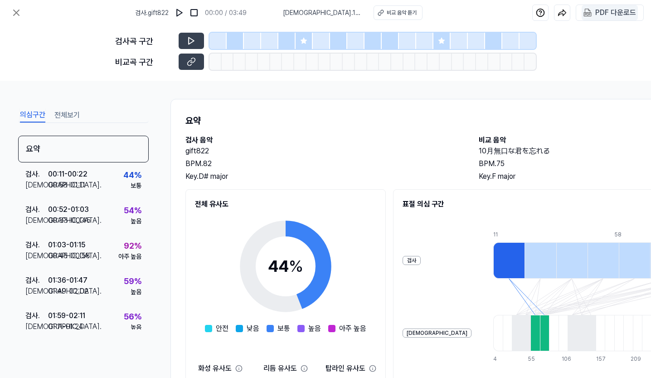
click at [598, 14] on div "PDF 다운로드" at bounding box center [615, 13] width 41 height 12
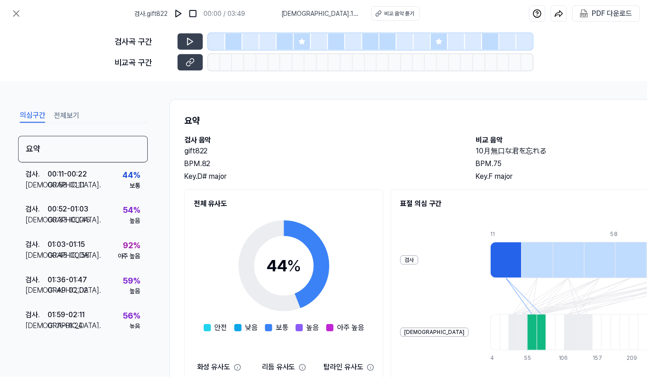
scroll to position [79, 0]
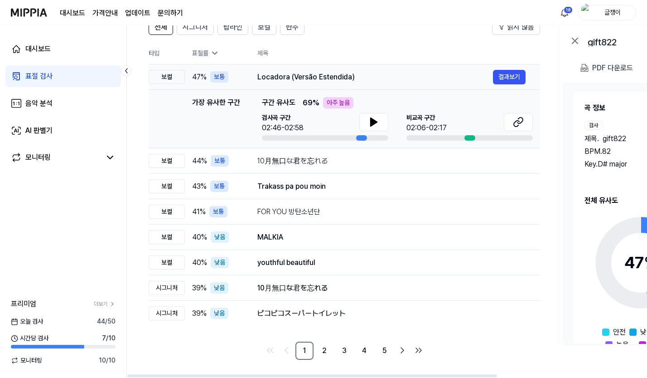
click at [259, 77] on div "Locadora (Versão Estendida)" at bounding box center [375, 77] width 236 height 11
click at [504, 77] on button "결과보기" at bounding box center [509, 77] width 33 height 15
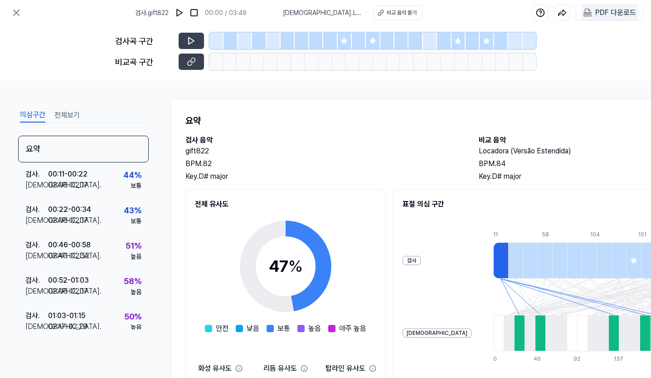
click at [605, 16] on div "PDF 다운로드" at bounding box center [615, 13] width 41 height 12
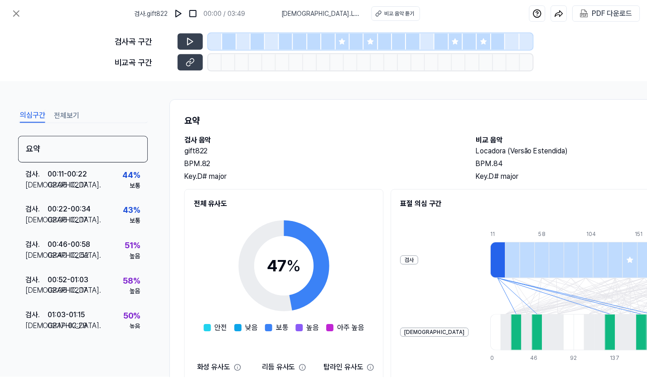
scroll to position [79, 0]
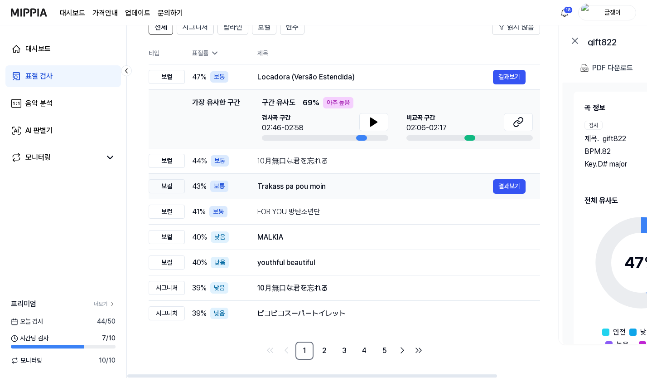
click at [289, 186] on div "Trakass pa pou moin" at bounding box center [375, 186] width 236 height 11
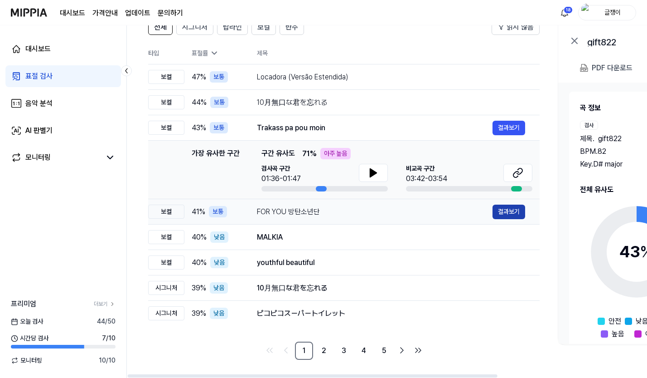
click at [505, 213] on button "결과보기" at bounding box center [509, 211] width 33 height 15
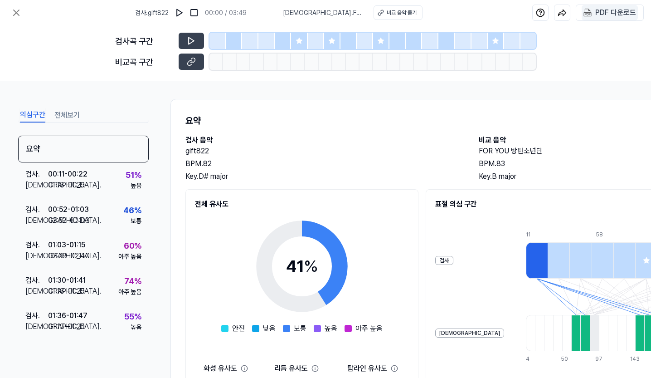
click at [600, 14] on div "PDF 다운로드" at bounding box center [615, 13] width 41 height 12
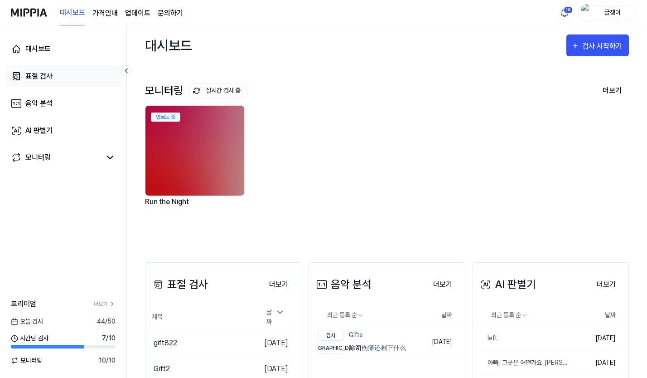
click at [41, 75] on div "표절 검사" at bounding box center [38, 76] width 27 height 11
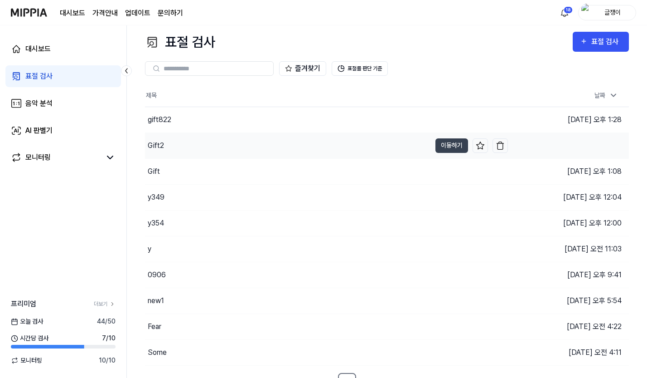
scroll to position [18, 0]
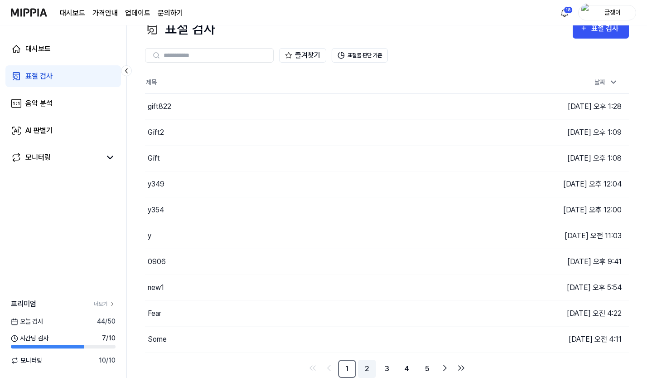
click at [364, 365] on link "2" at bounding box center [367, 368] width 18 height 18
click at [385, 367] on link "3" at bounding box center [387, 368] width 18 height 18
click at [408, 366] on link "4" at bounding box center [407, 368] width 18 height 18
click at [423, 370] on link "5" at bounding box center [427, 368] width 18 height 18
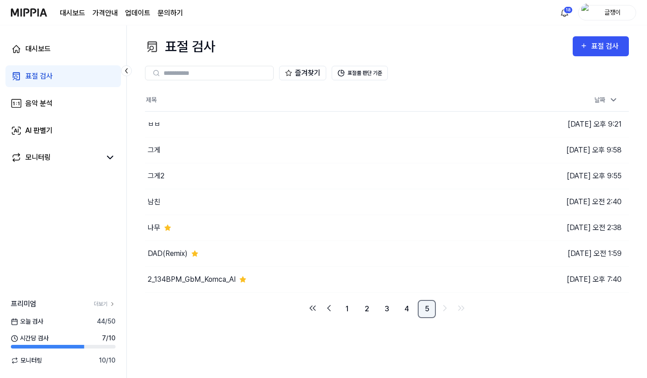
scroll to position [0, 0]
click at [592, 45] on icon "button" at bounding box center [588, 45] width 8 height 11
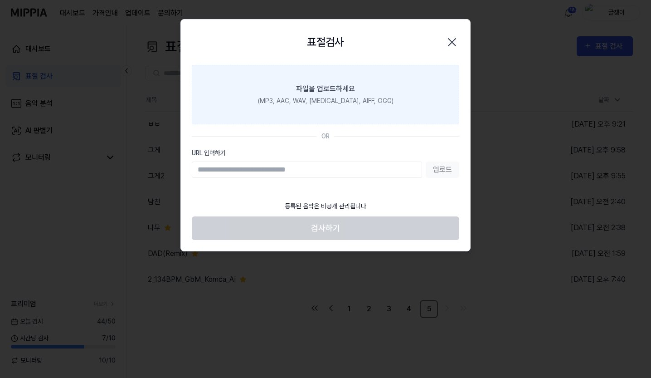
click at [327, 86] on div "파일을 업로드하세요" at bounding box center [325, 88] width 59 height 11
click at [0, 0] on input "파일을 업로드하세요 (MP3, AAC, WAV, [MEDICAL_DATA], AIFF, OGG)" at bounding box center [0, 0] width 0 height 0
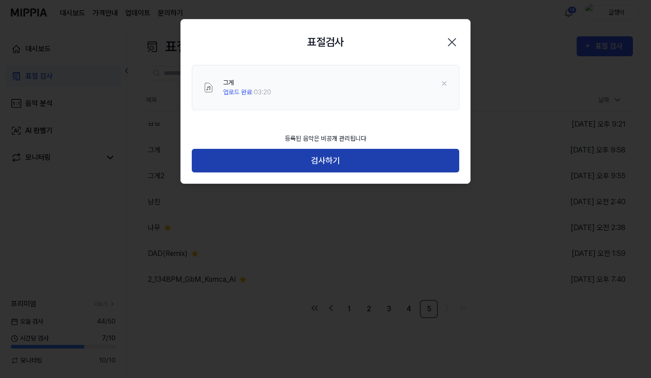
click at [324, 160] on button "검사하기" at bounding box center [325, 161] width 267 height 24
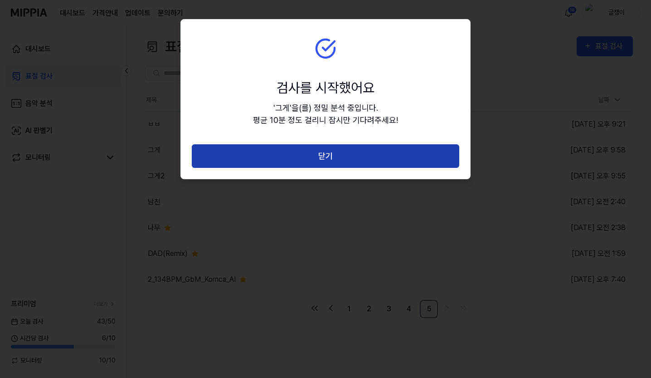
click at [327, 156] on button "닫기" at bounding box center [325, 156] width 267 height 24
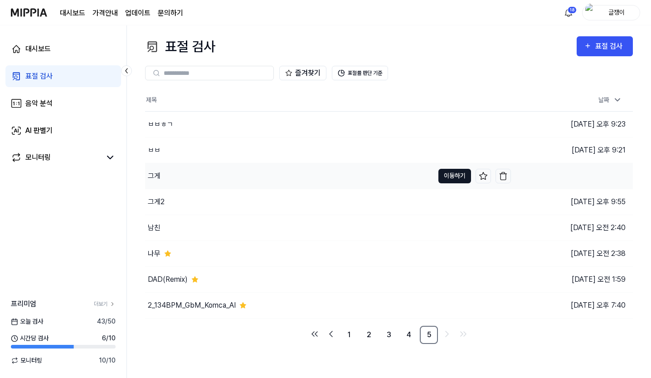
click at [447, 173] on button "이동하기" at bounding box center [454, 176] width 33 height 15
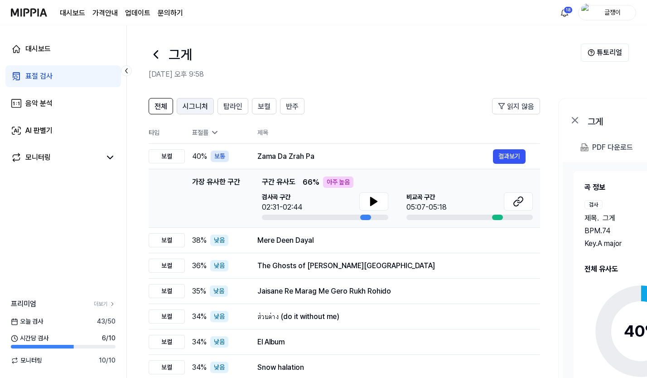
click at [197, 104] on span "시그니처" at bounding box center [195, 106] width 25 height 11
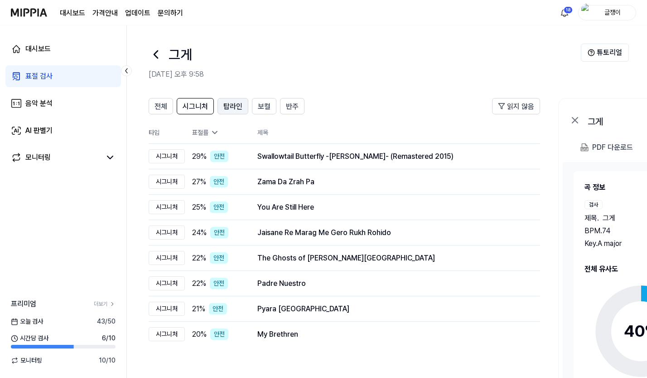
click at [236, 107] on span "탑라인" at bounding box center [232, 106] width 19 height 11
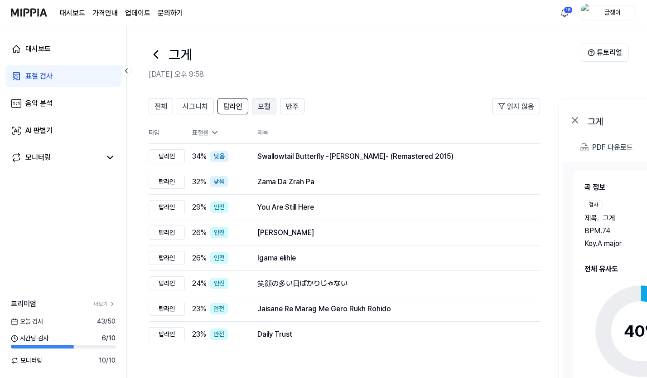
click at [261, 106] on span "보컬" at bounding box center [264, 106] width 13 height 11
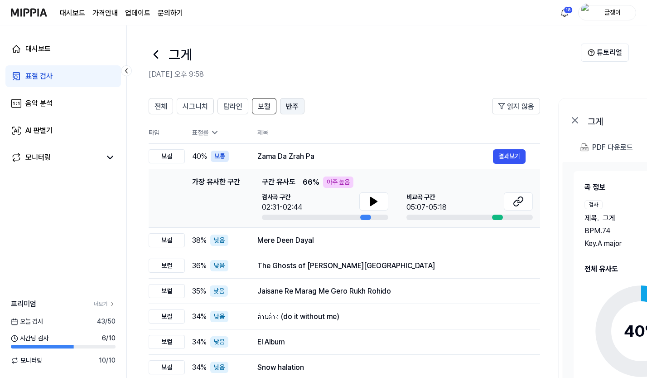
click at [291, 101] on span "반주" at bounding box center [292, 106] width 13 height 11
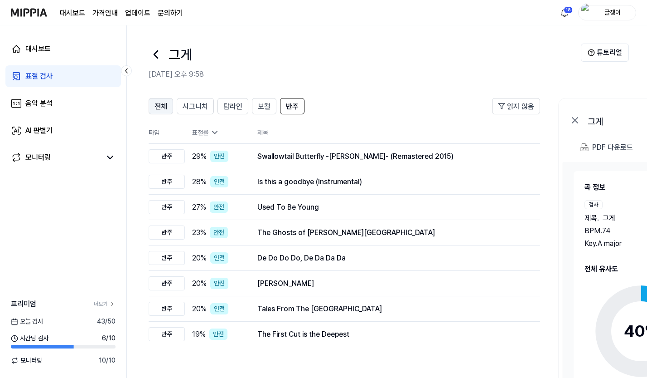
click at [163, 105] on span "전체" at bounding box center [161, 106] width 13 height 11
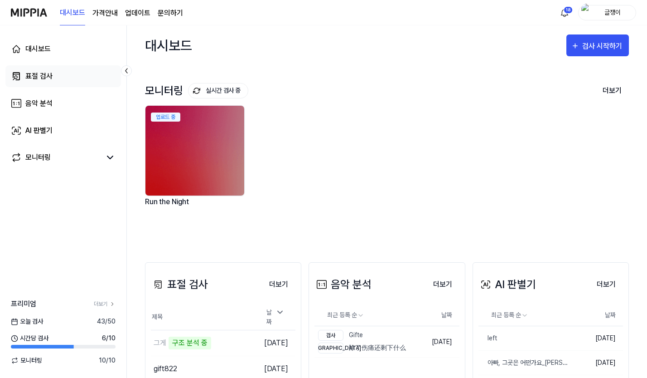
click at [34, 74] on div "표절 검사" at bounding box center [38, 76] width 27 height 11
